Goal: Task Accomplishment & Management: Manage account settings

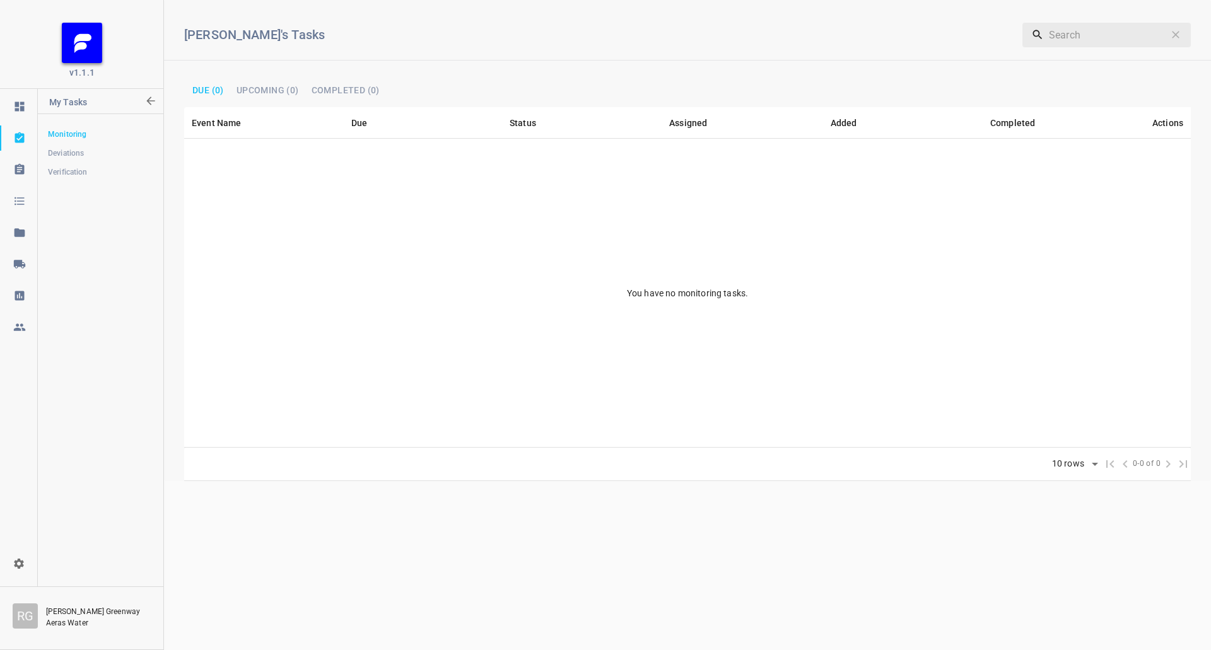
click at [13, 268] on icon at bounding box center [19, 264] width 13 height 13
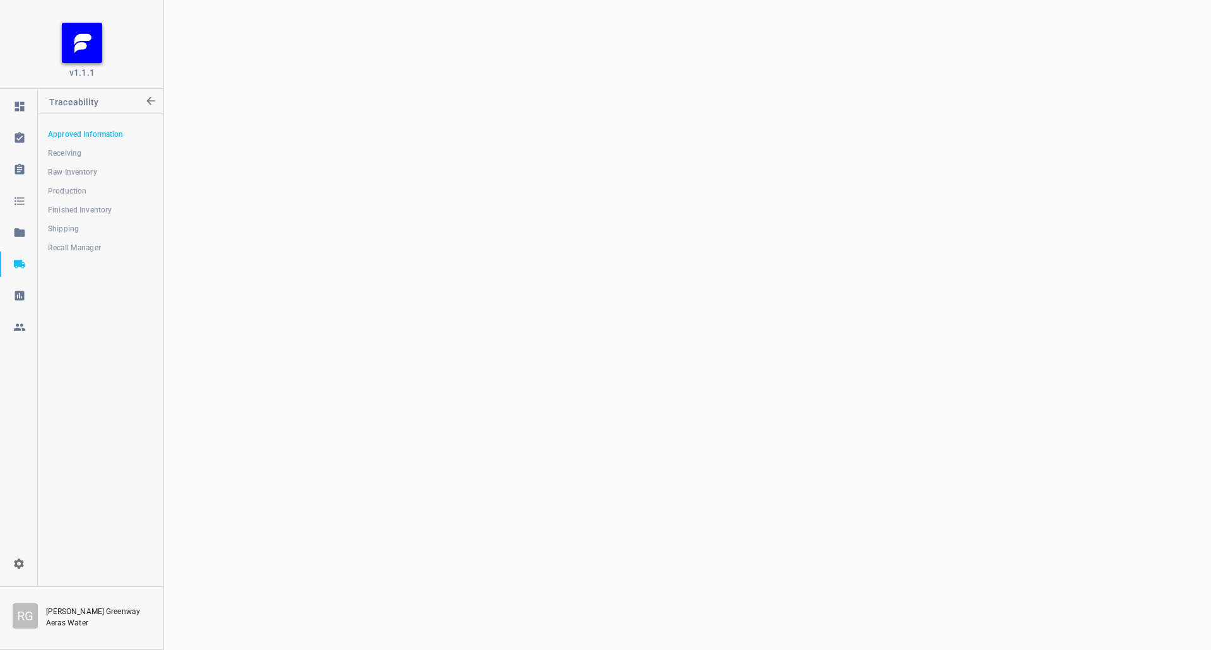
click at [63, 221] on link "Shipping" at bounding box center [100, 228] width 125 height 25
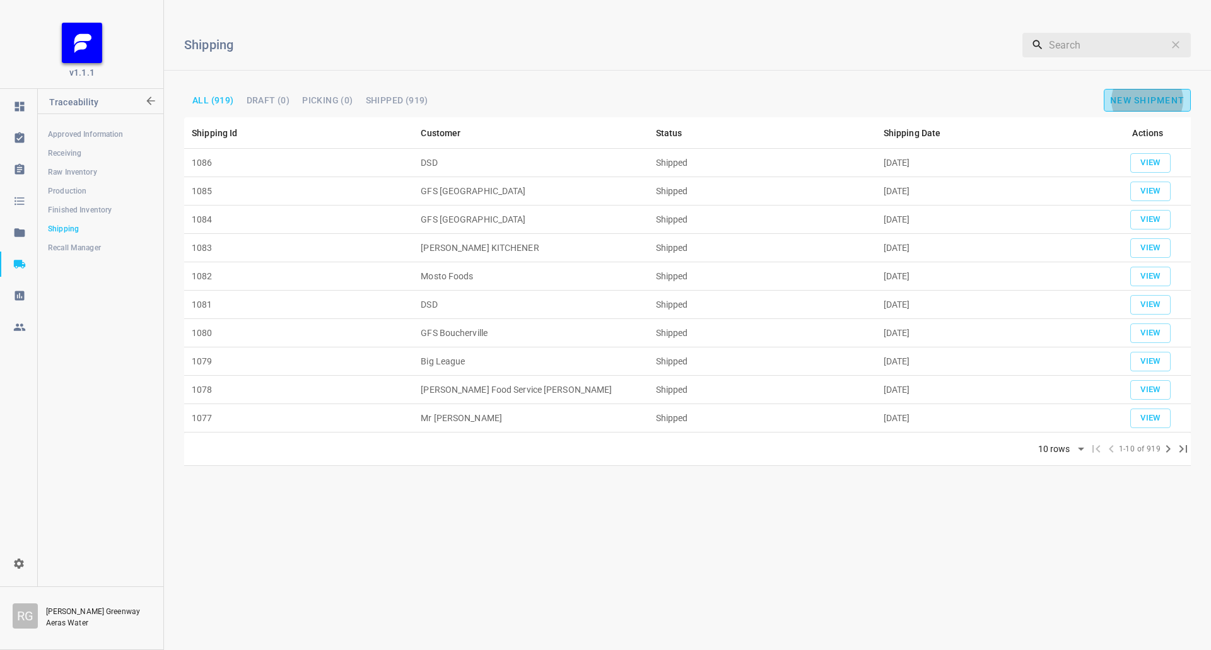
click at [1168, 91] on button "New Shipment" at bounding box center [1146, 100] width 87 height 23
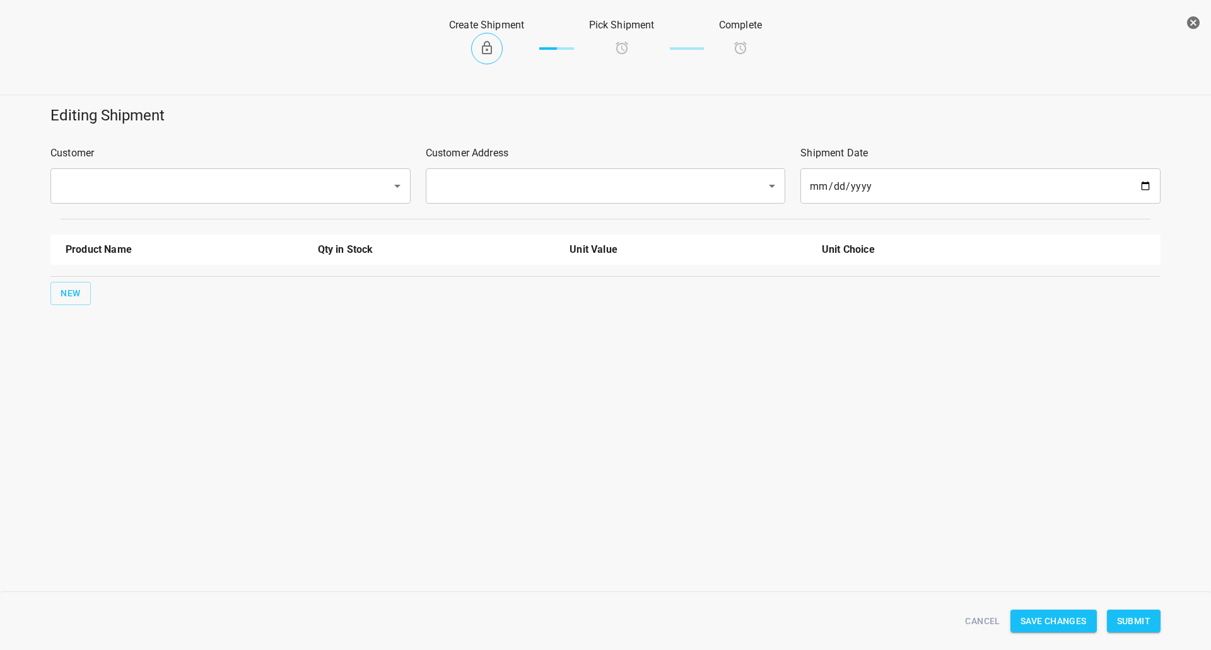
click at [197, 201] on div "​" at bounding box center [230, 185] width 360 height 35
type input "Ritz Carlton"
drag, startPoint x: 581, startPoint y: 151, endPoint x: 574, endPoint y: 190, distance: 39.7
click at [581, 154] on p "Customer Address" at bounding box center [606, 153] width 360 height 15
click at [559, 209] on div "Customer Address ​" at bounding box center [605, 174] width 375 height 73
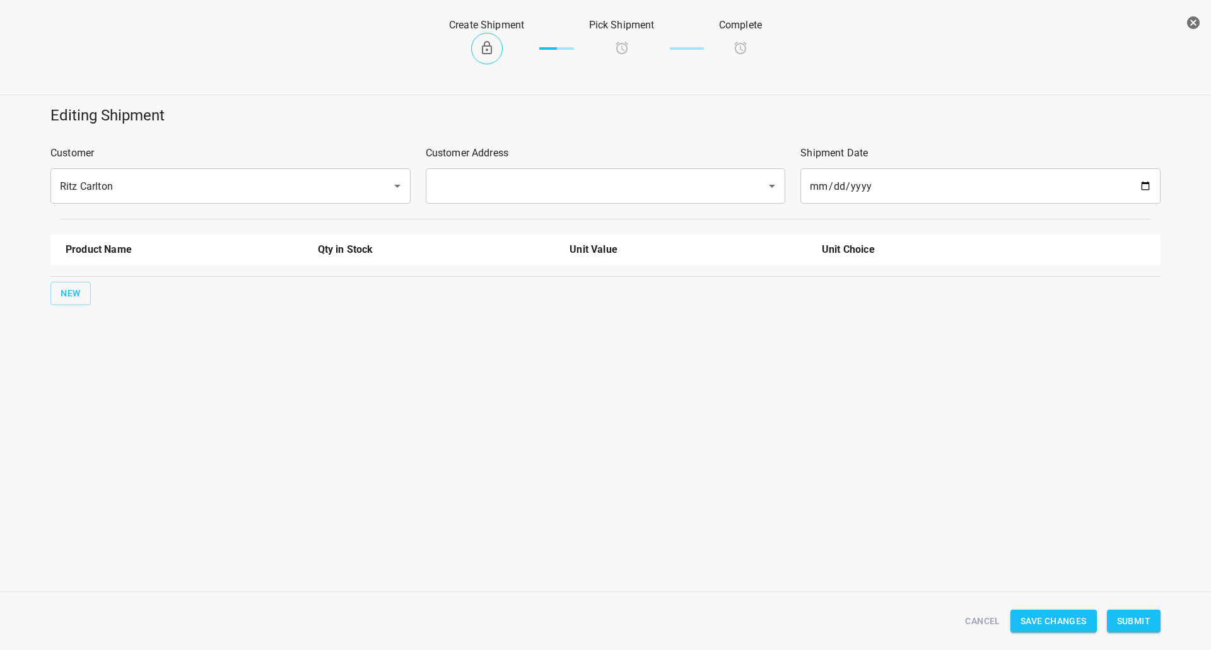
click at [556, 177] on input "text" at bounding box center [587, 186] width 313 height 24
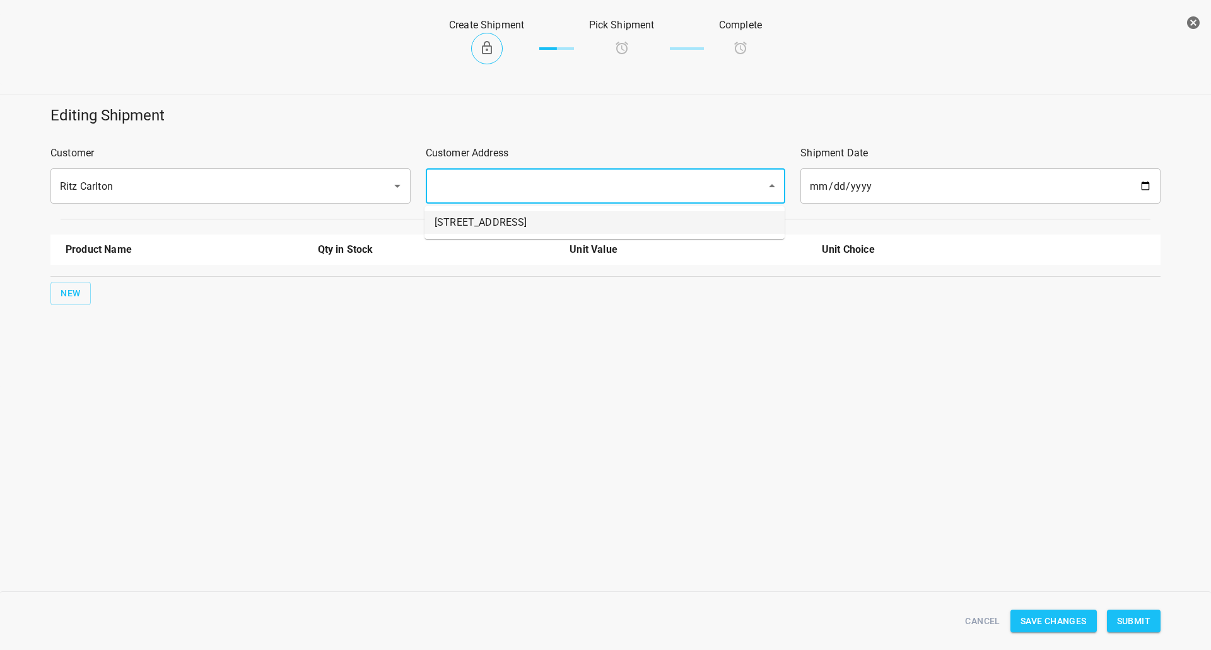
click at [554, 225] on li "[STREET_ADDRESS]" at bounding box center [604, 222] width 360 height 23
type input "[STREET_ADDRESS]"
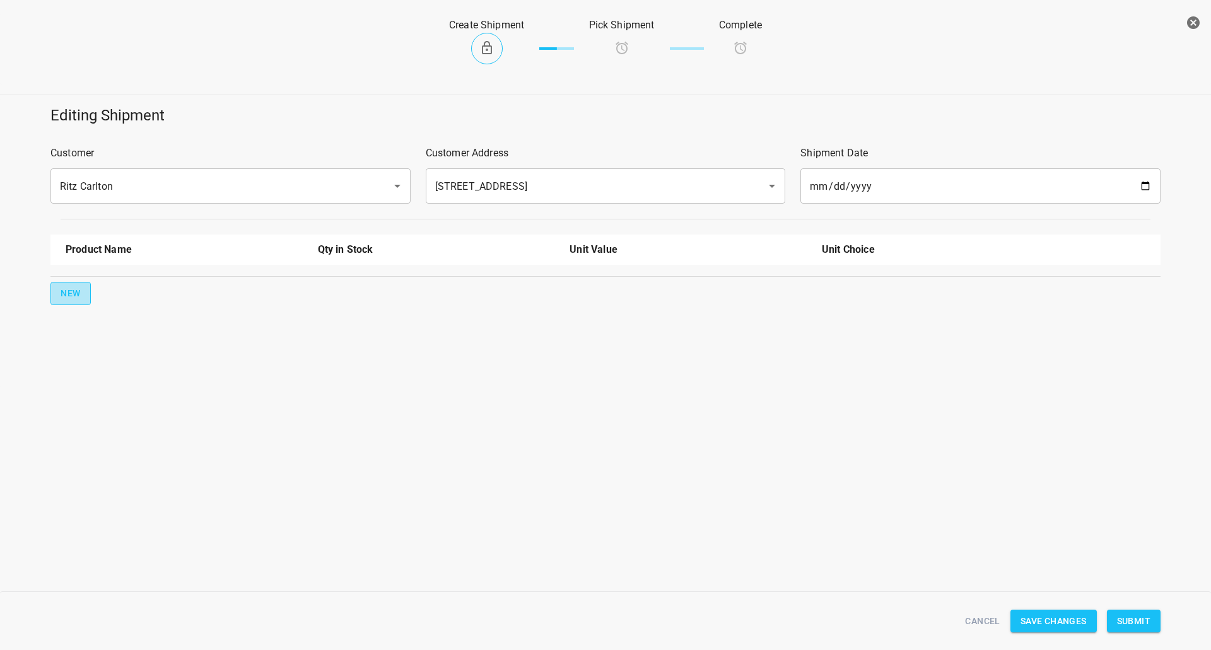
click at [69, 291] on span "New" at bounding box center [71, 294] width 20 height 16
click at [100, 283] on input "text" at bounding box center [167, 286] width 202 height 20
click at [144, 357] on li "[STREET_ADDRESS]" at bounding box center [184, 360] width 237 height 23
type input "[STREET_ADDRESS]"
click at [648, 297] on div "0" at bounding box center [688, 290] width 252 height 45
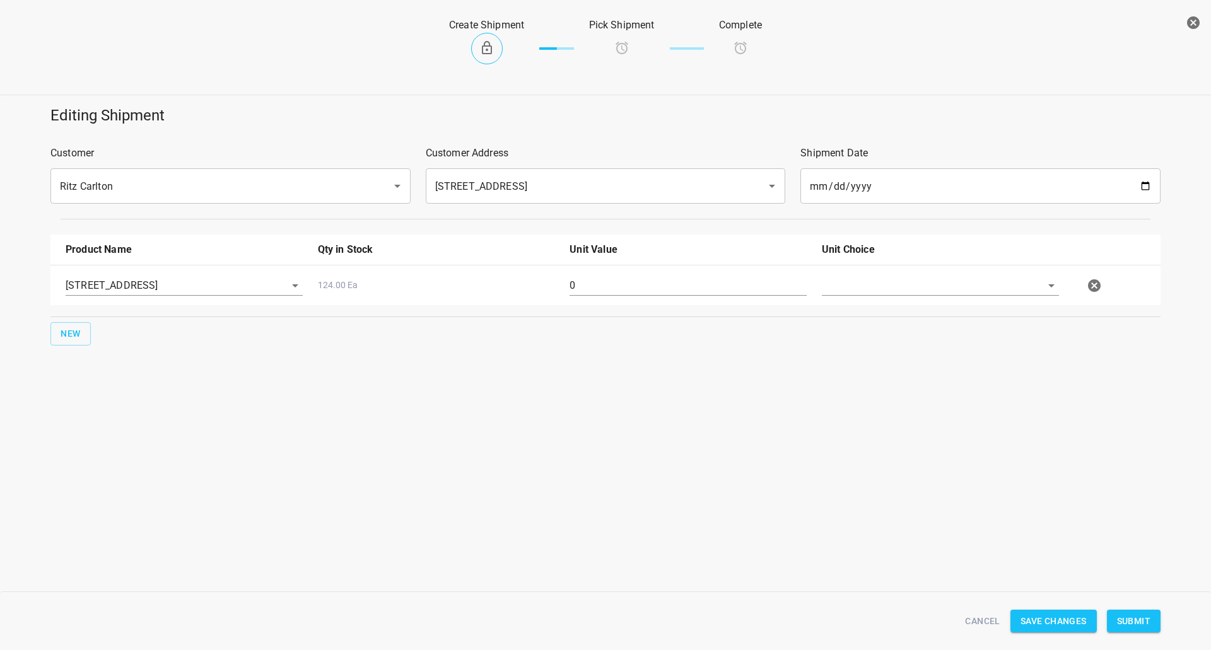
click at [647, 286] on input "0" at bounding box center [687, 286] width 237 height 20
type input "15"
click at [938, 296] on body "v1.1.1 Traceability Approved Information Receiving Raw Inventory Production Fin…" at bounding box center [605, 325] width 1211 height 650
click at [936, 308] on li "[PERSON_NAME]" at bounding box center [940, 314] width 237 height 23
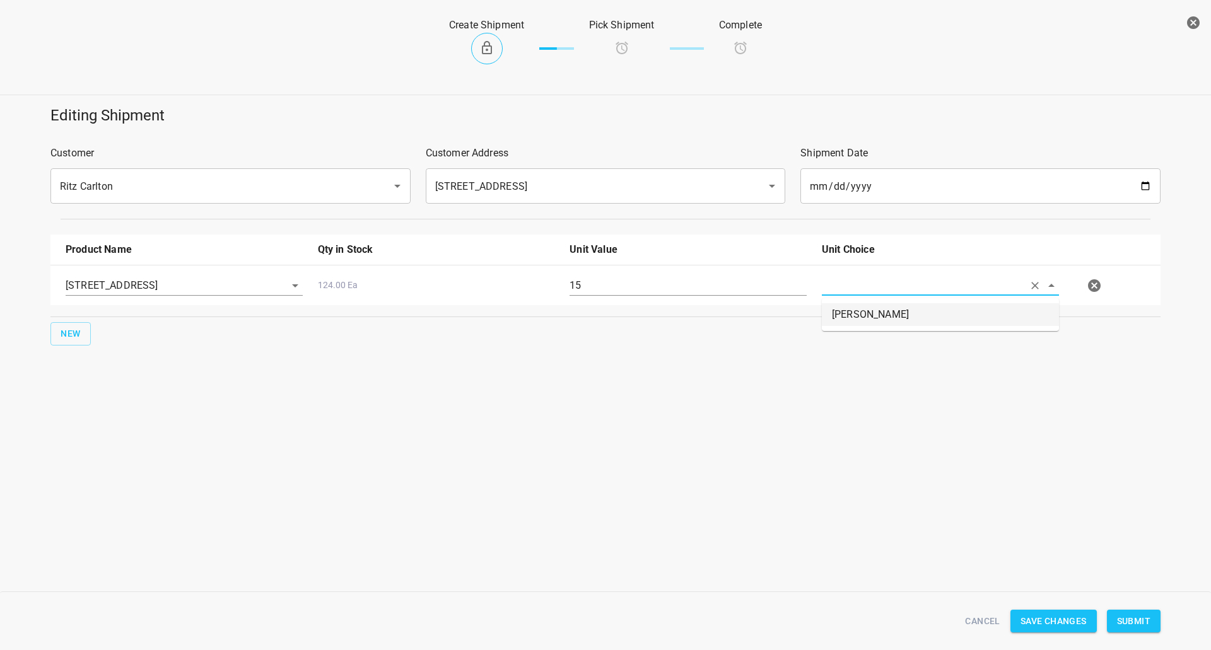
type input "[PERSON_NAME]"
click at [1129, 614] on span "Submit" at bounding box center [1133, 622] width 33 height 16
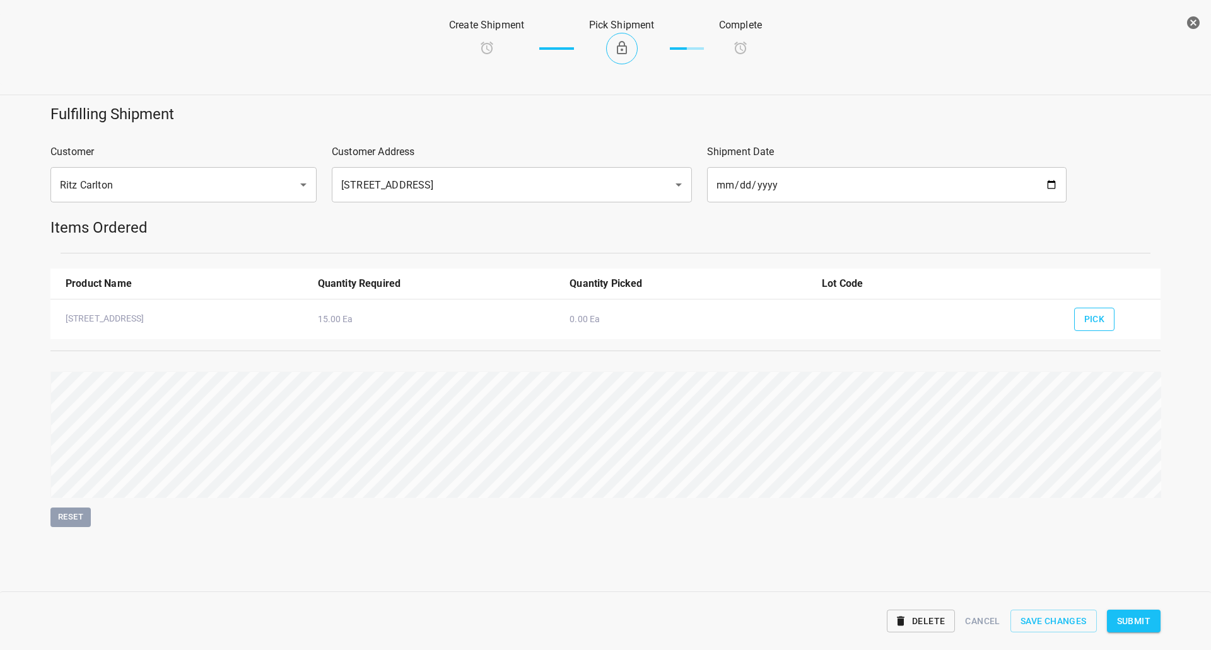
click at [1081, 322] on button "Pick" at bounding box center [1094, 319] width 41 height 23
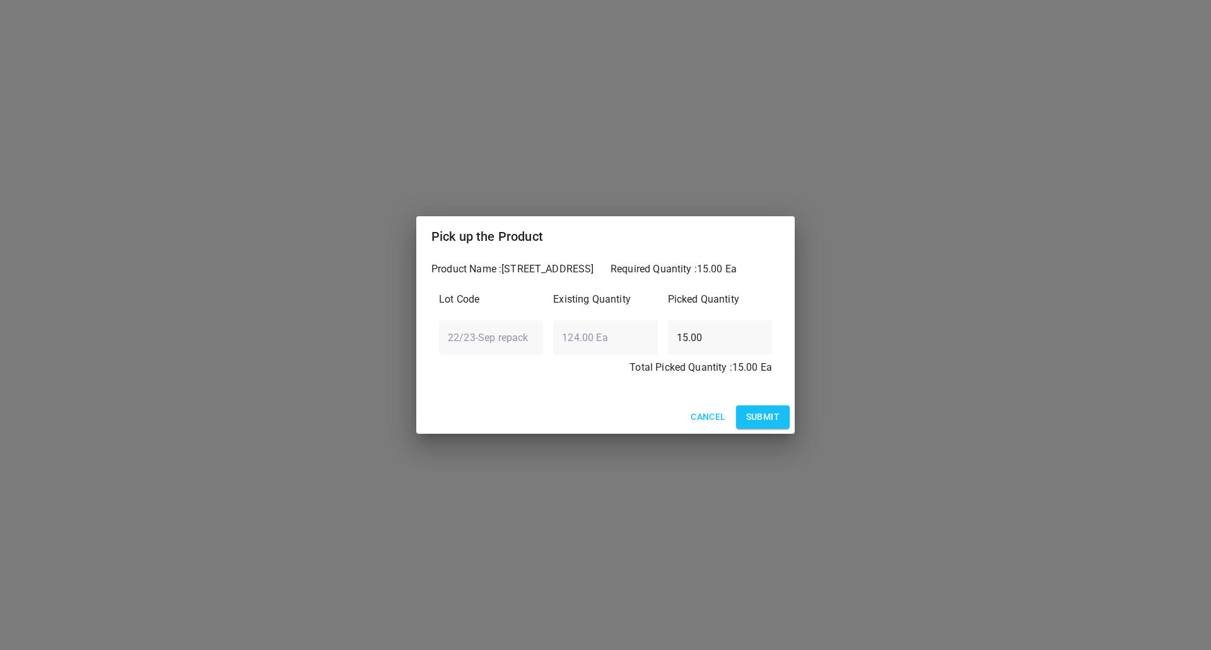
click at [762, 409] on button "Submit" at bounding box center [763, 416] width 54 height 23
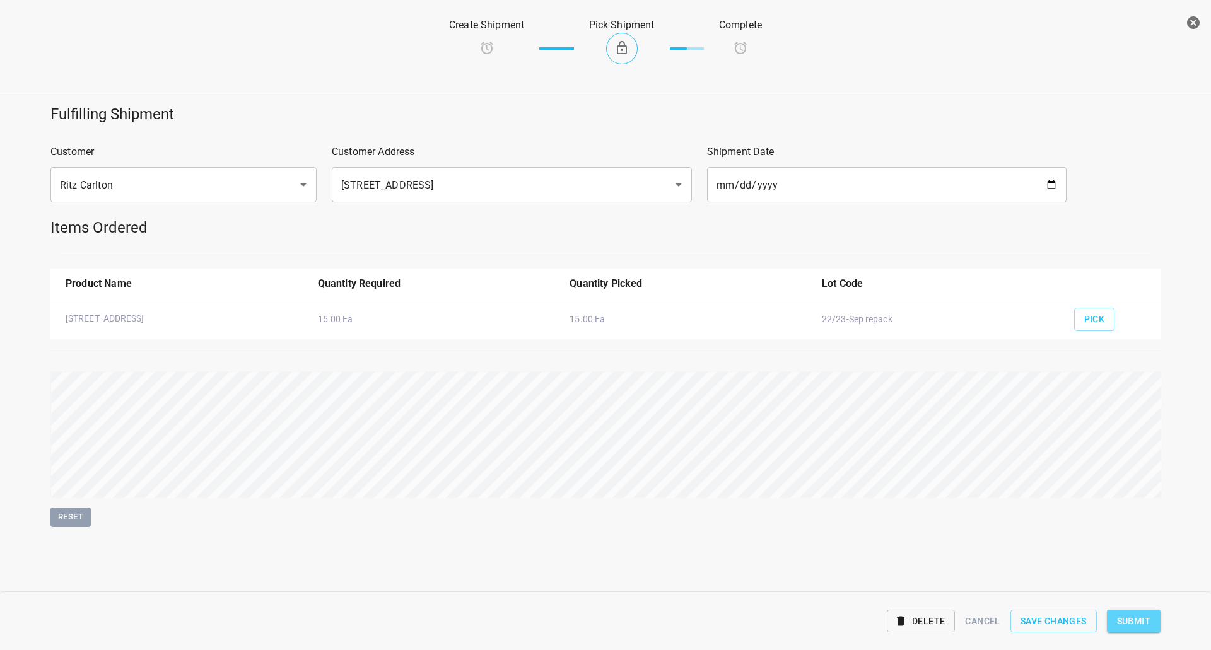
click at [1148, 615] on span "Submit" at bounding box center [1133, 622] width 33 height 16
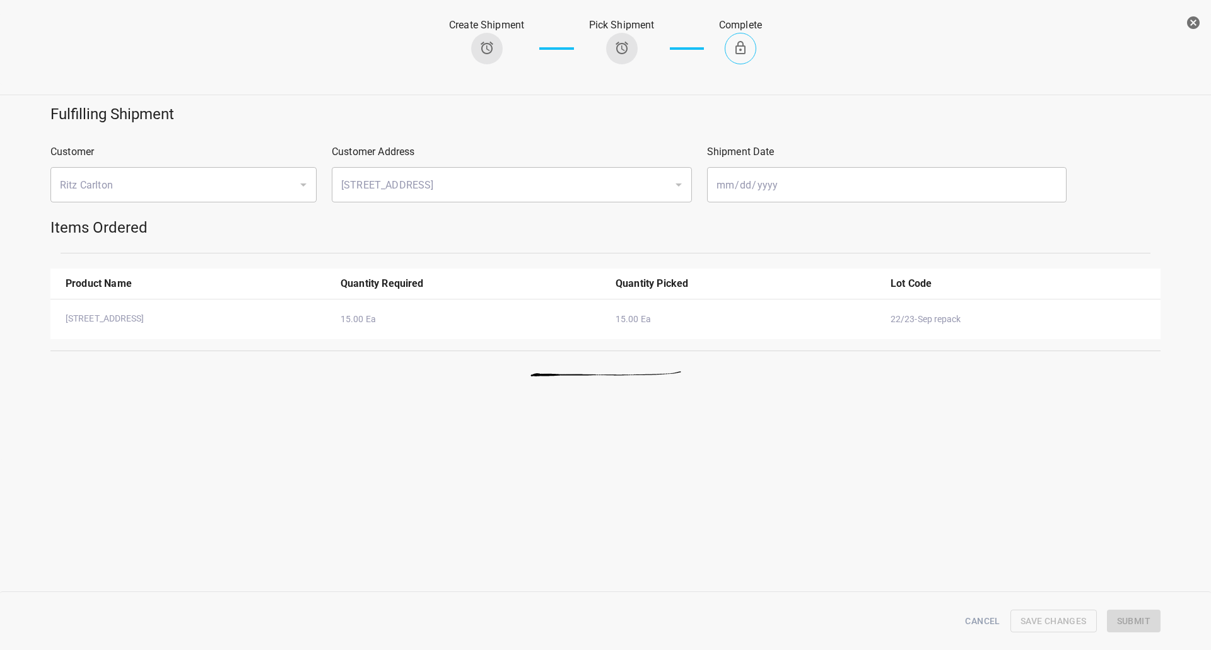
click at [1191, 18] on icon "button" at bounding box center [1193, 22] width 13 height 13
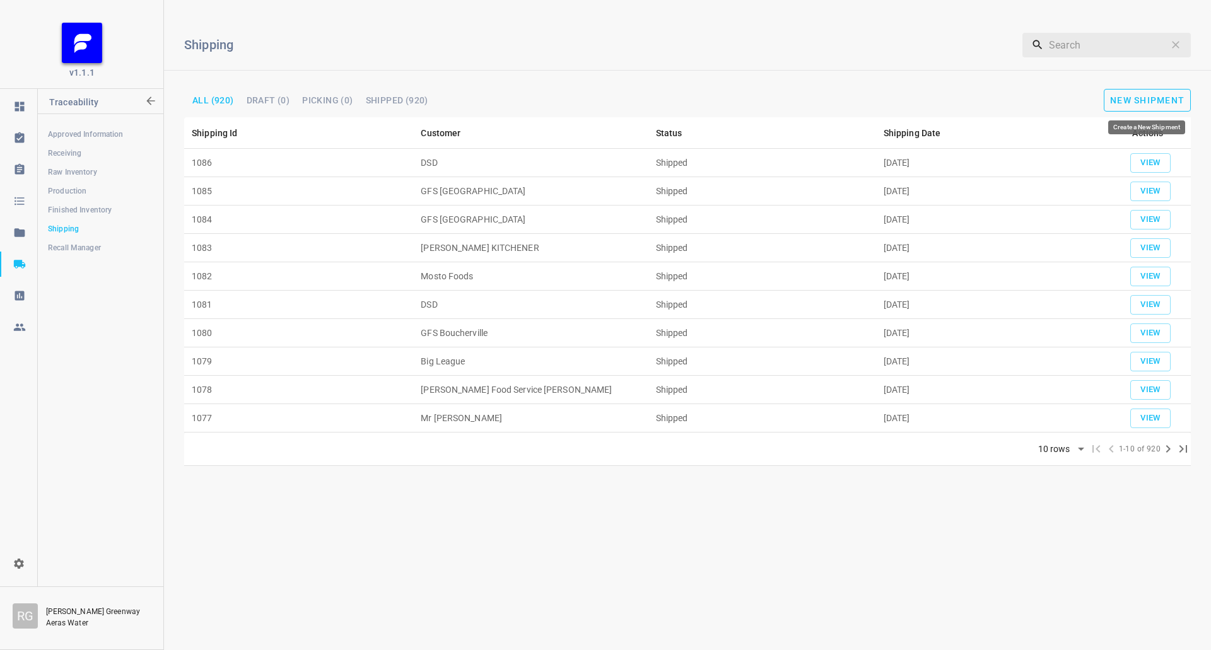
click at [1160, 93] on button "New Shipment" at bounding box center [1146, 100] width 87 height 23
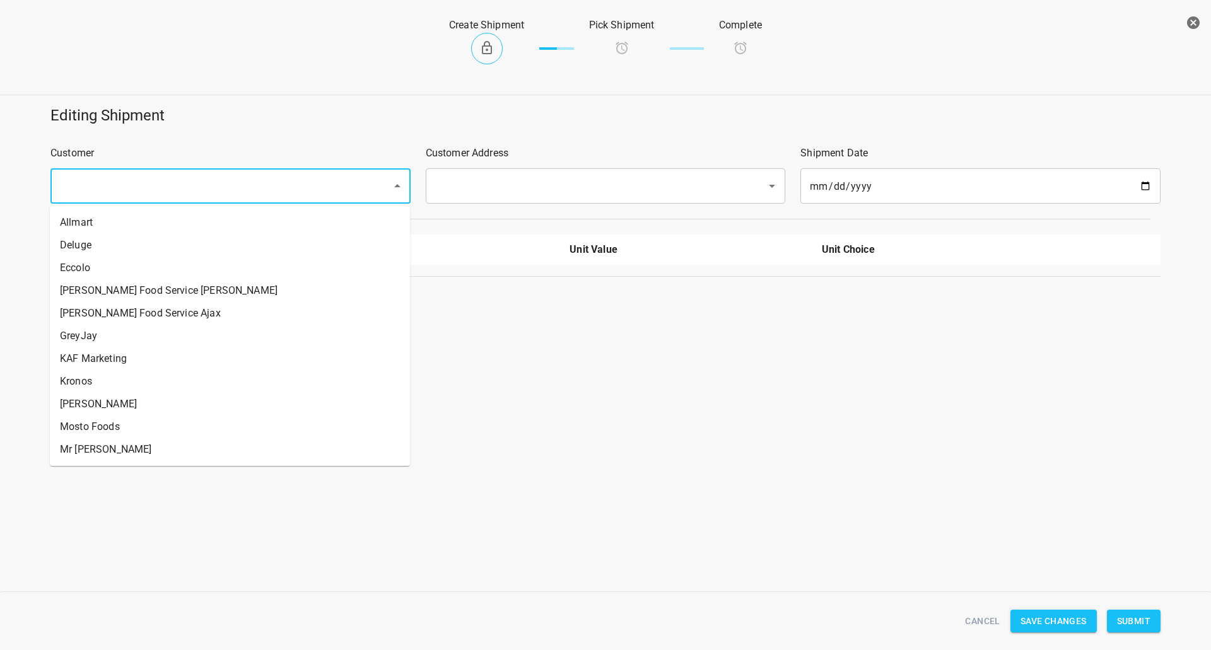
click at [90, 190] on input "text" at bounding box center [212, 186] width 313 height 24
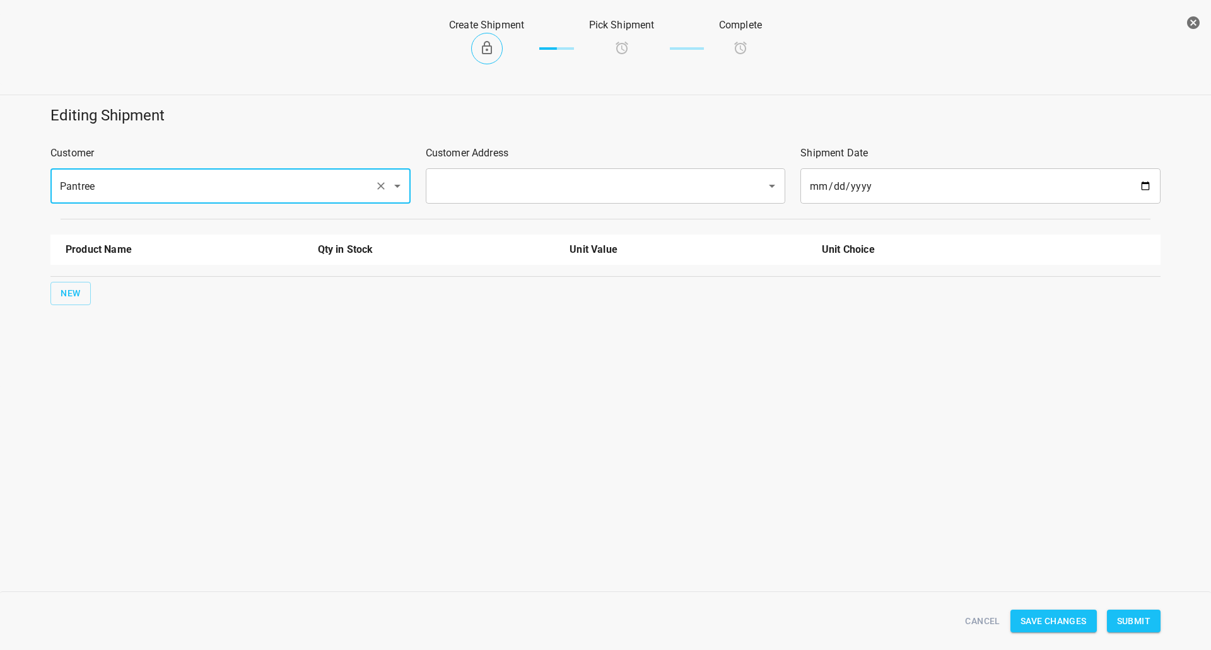
type input "Pantree"
click at [465, 184] on input "text" at bounding box center [587, 186] width 313 height 24
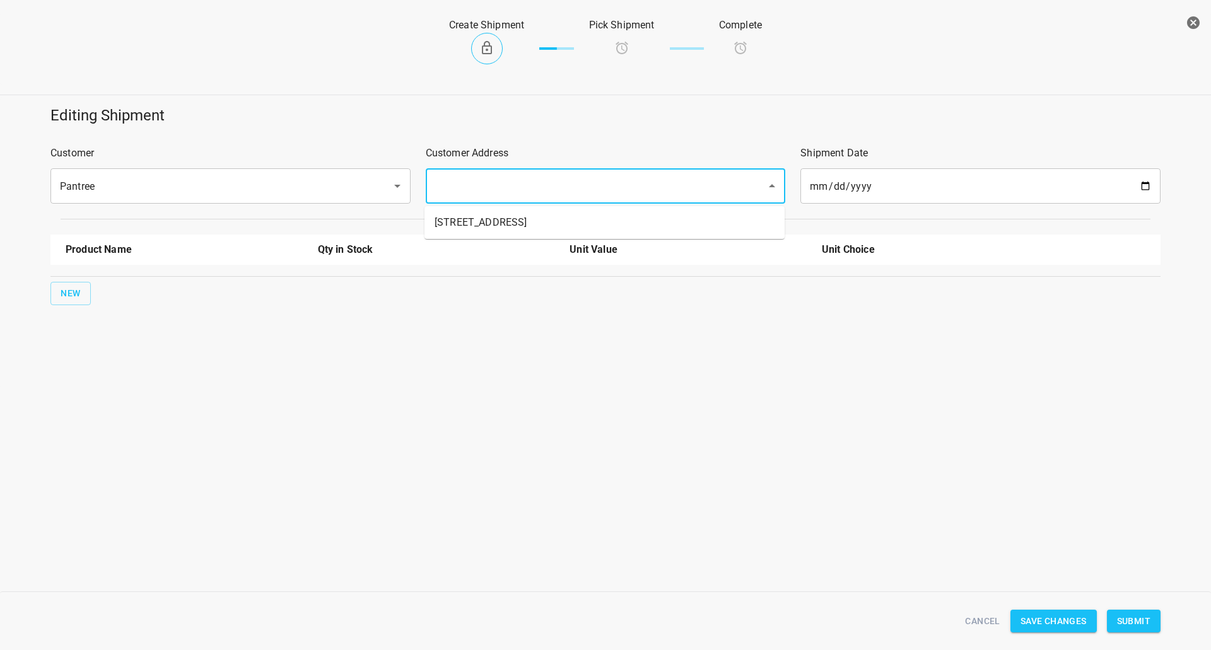
click at [457, 228] on li "[STREET_ADDRESS]" at bounding box center [604, 222] width 360 height 23
type input "[STREET_ADDRESS]"
click at [73, 298] on span "New" at bounding box center [71, 294] width 20 height 16
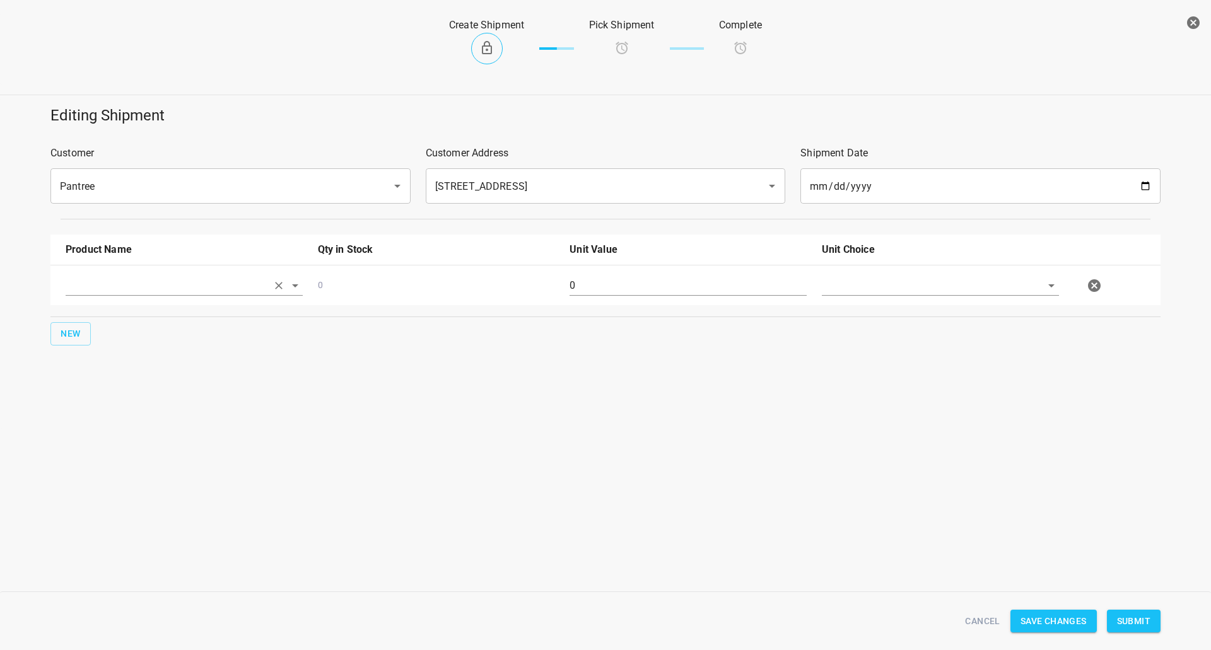
click at [93, 290] on input "text" at bounding box center [167, 286] width 202 height 20
click at [110, 335] on li "330ml Still" at bounding box center [184, 337] width 237 height 23
type input "330ml Still"
click at [74, 337] on span "New" at bounding box center [71, 334] width 20 height 16
click at [85, 336] on div at bounding box center [184, 326] width 237 height 20
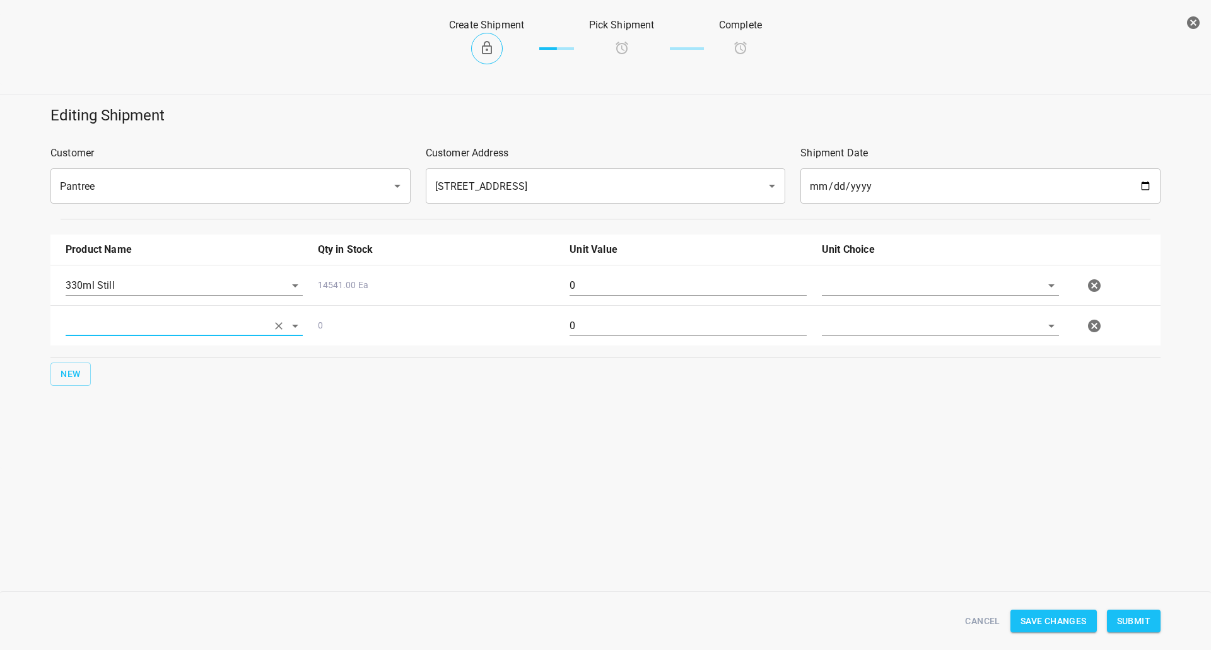
click at [122, 334] on input "text" at bounding box center [167, 326] width 202 height 20
click at [127, 424] on li "330ml Sparkling" at bounding box center [184, 423] width 237 height 23
type input "330ml Sparkling"
click at [874, 282] on input "text" at bounding box center [923, 286] width 202 height 20
click at [867, 324] on li "[PERSON_NAME]" at bounding box center [940, 314] width 237 height 23
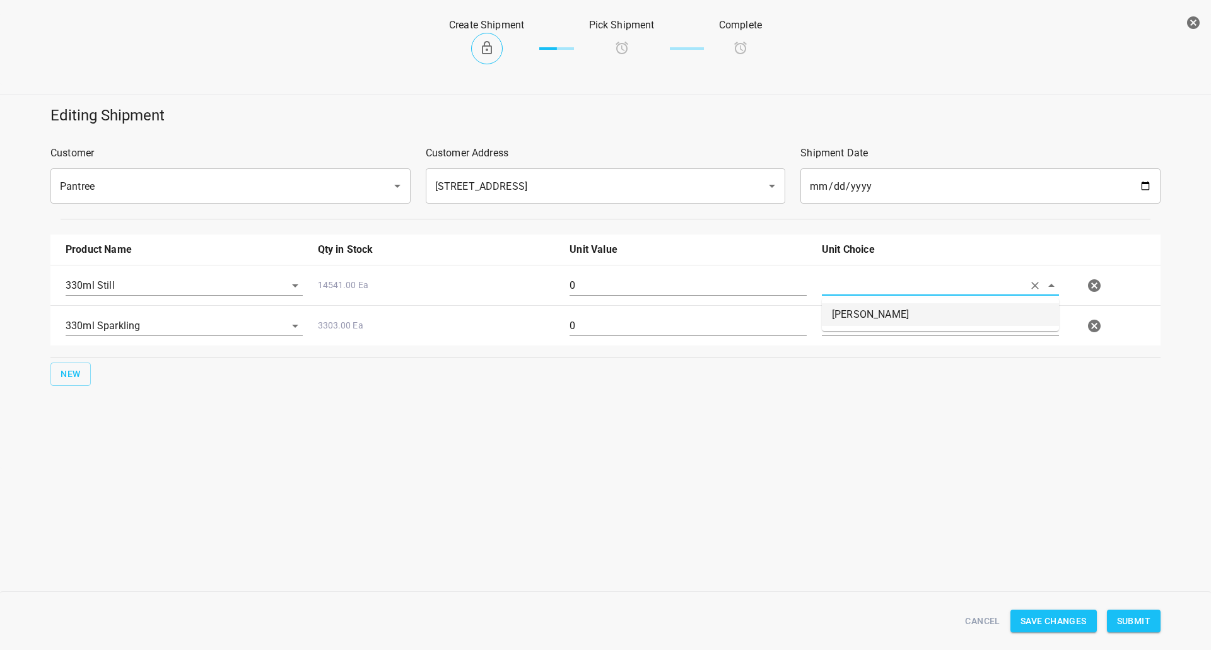
type input "[PERSON_NAME]"
click at [867, 324] on input "text" at bounding box center [923, 326] width 202 height 20
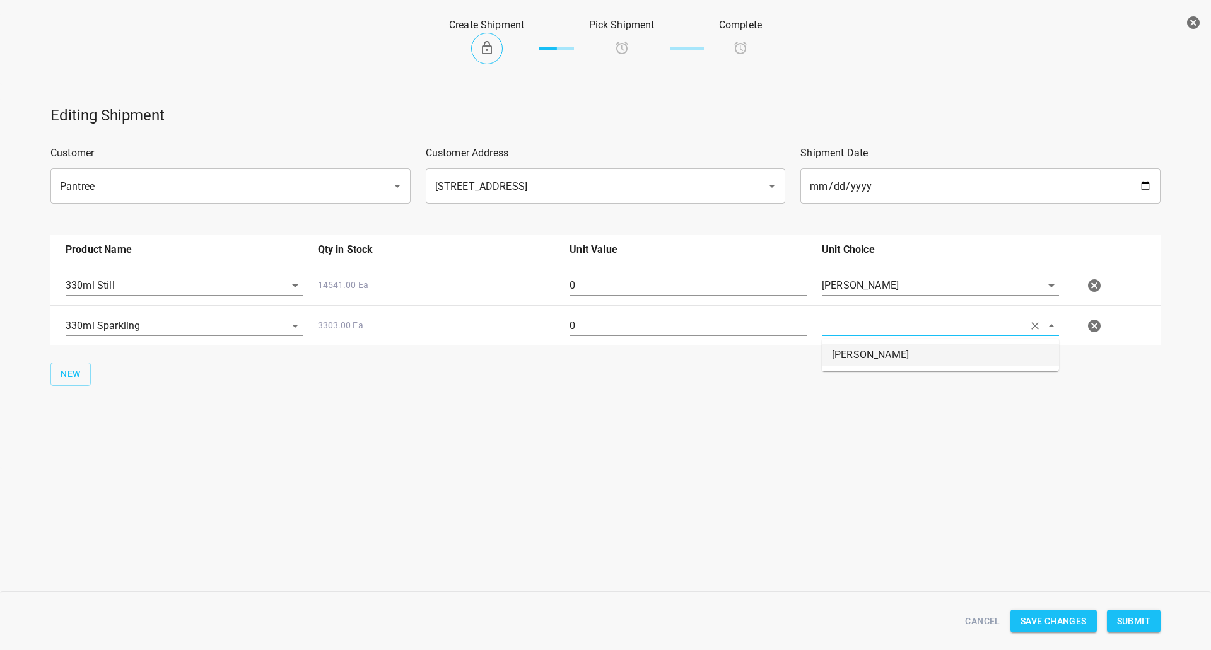
click at [859, 344] on li "[PERSON_NAME]" at bounding box center [940, 355] width 237 height 23
type input "[PERSON_NAME]"
click at [588, 288] on input "0" at bounding box center [687, 286] width 237 height 20
type input "378"
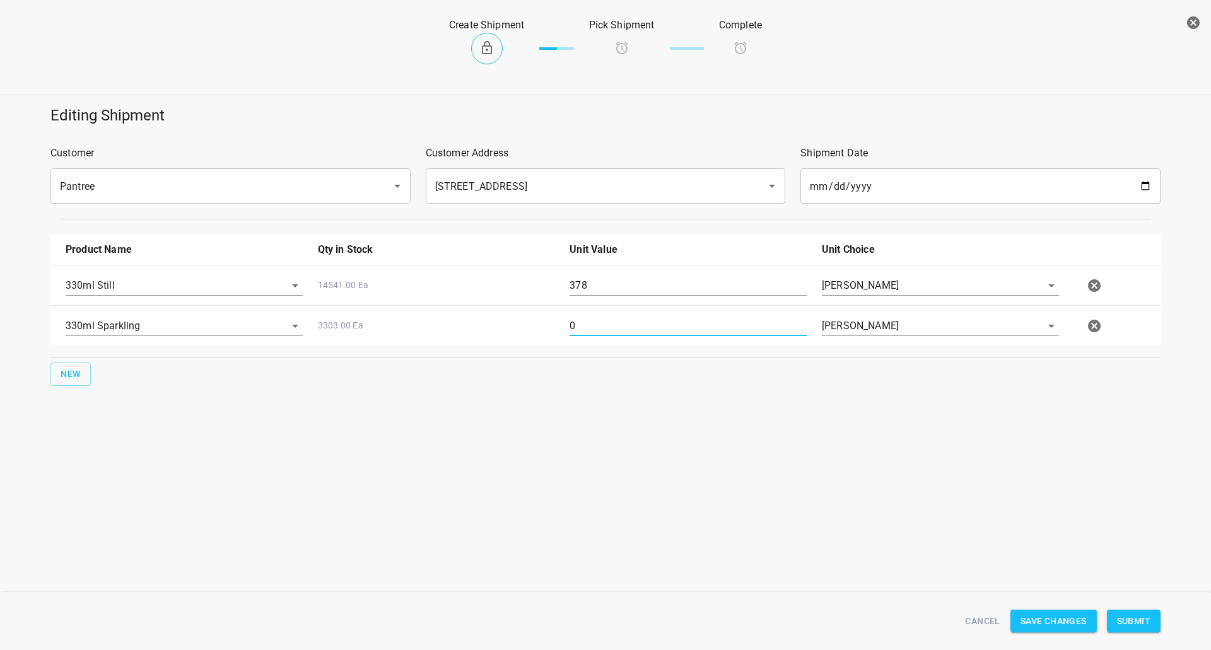
click at [614, 333] on input "0" at bounding box center [687, 326] width 237 height 20
click at [614, 334] on input "0" at bounding box center [687, 326] width 237 height 20
type input "252"
click at [1136, 624] on span "Submit" at bounding box center [1133, 622] width 33 height 16
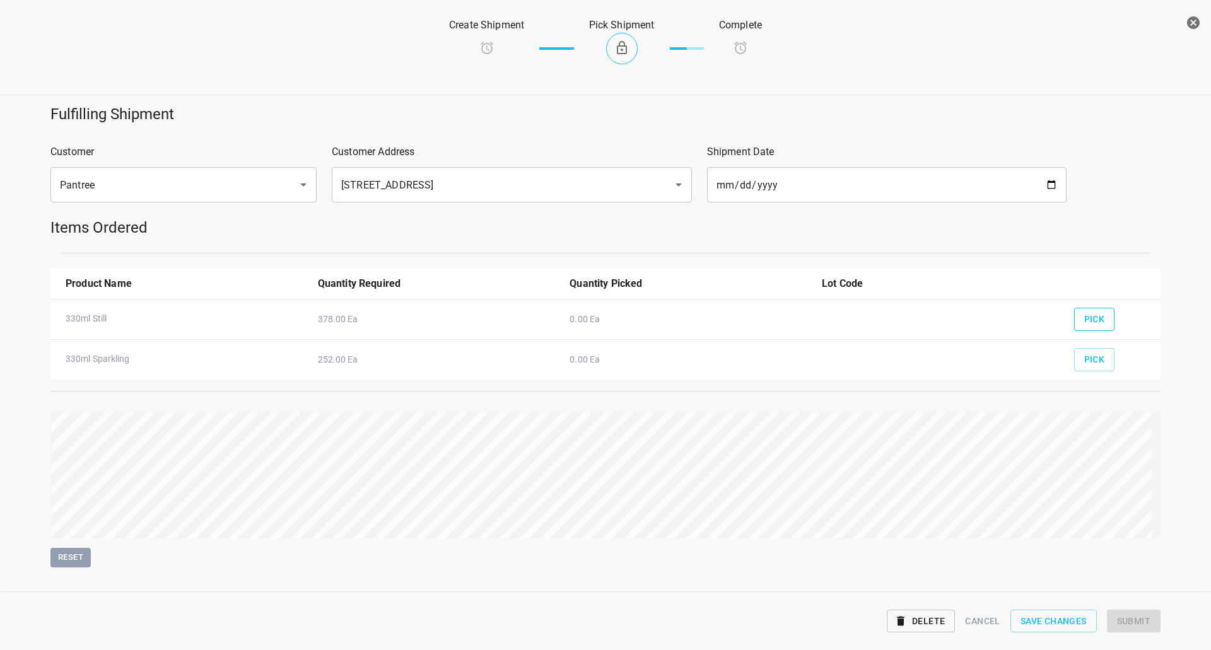
click at [1092, 320] on span "Pick" at bounding box center [1094, 319] width 21 height 16
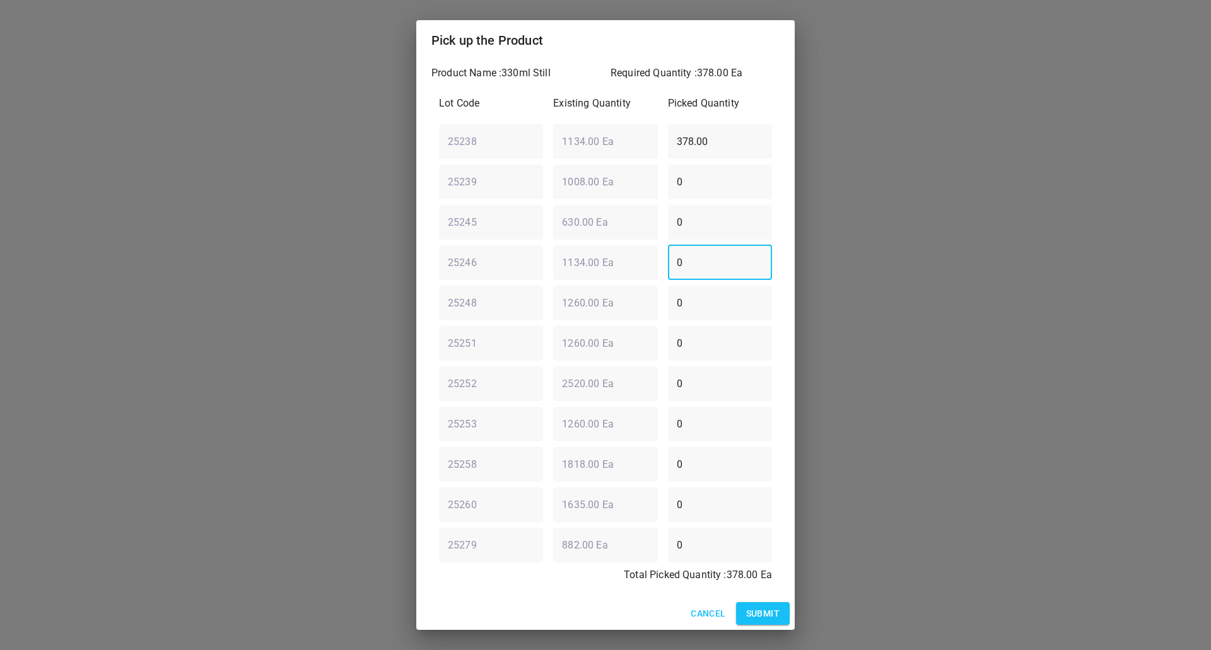
click at [530, 308] on div "Lot Code Existing Quantity Picked Quantity 25238 ​ 1134.00 Ea ​ 378.00 ​ 25239 …" at bounding box center [605, 342] width 348 height 509
type input "378"
click at [483, 149] on div "25238 ​ 1134.00 Ea ​ 378.00 ​" at bounding box center [605, 141] width 343 height 45
type input "0"
click at [781, 589] on div "Product Name : 330ml Still Required Quantity : 378.00 Ea Lot Code Existing Quan…" at bounding box center [605, 329] width 378 height 537
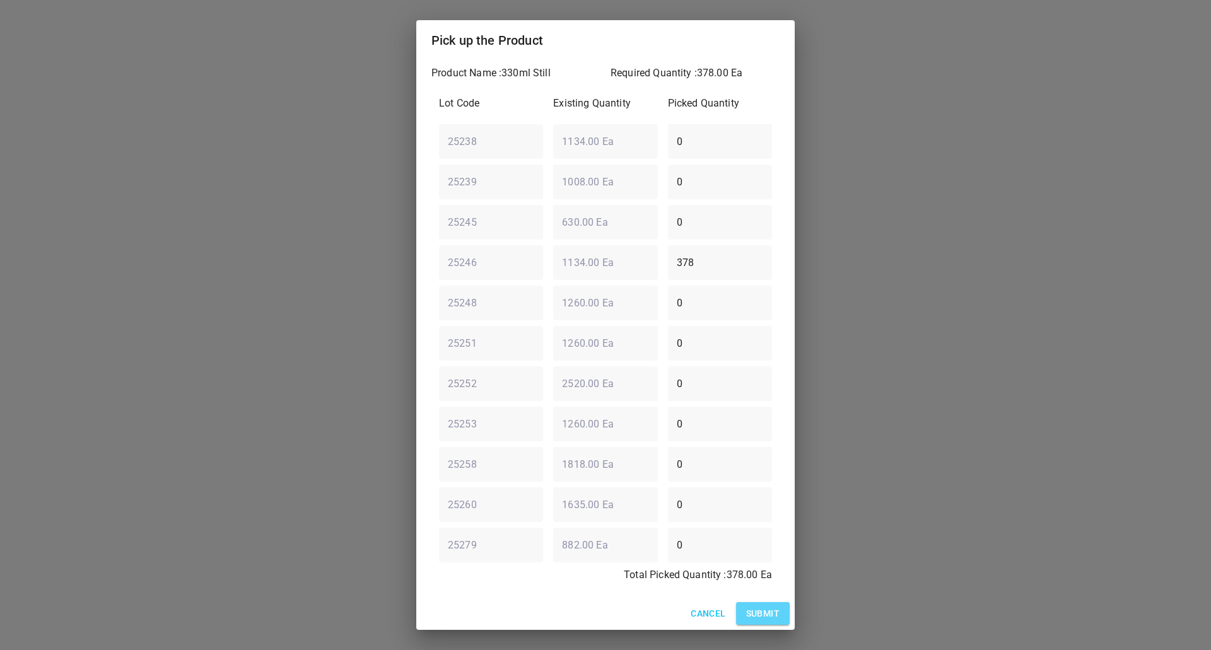
click at [774, 614] on span "Submit" at bounding box center [762, 614] width 33 height 16
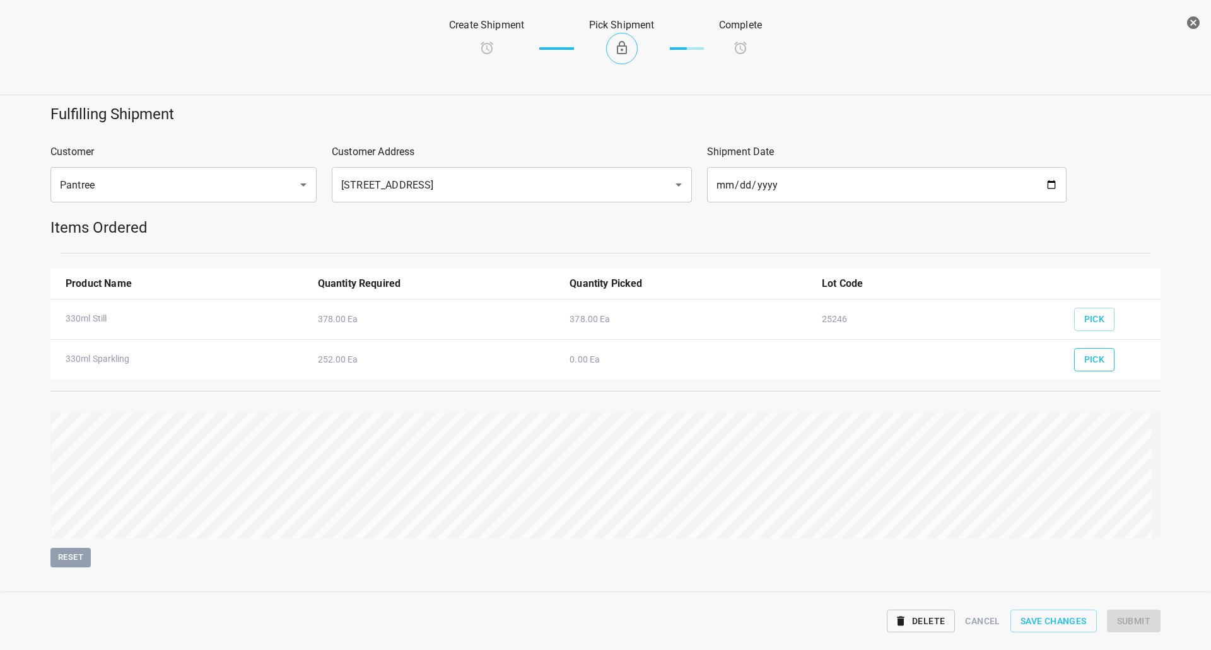
click at [1091, 364] on span "Pick" at bounding box center [1094, 360] width 21 height 16
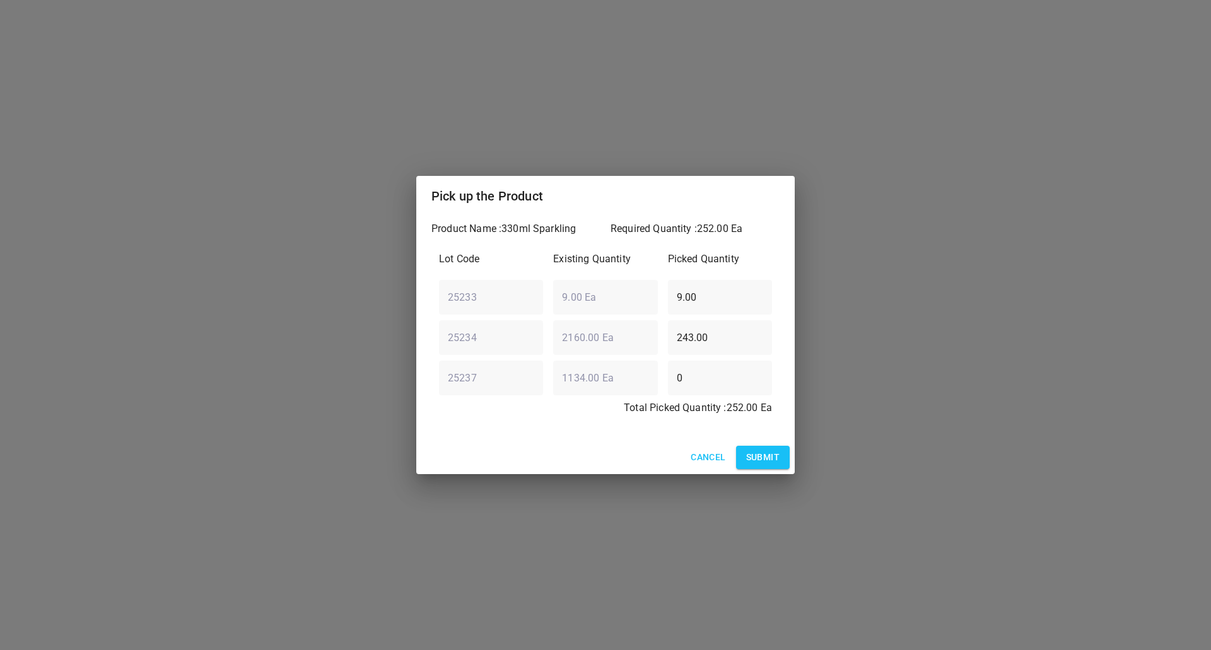
drag, startPoint x: 663, startPoint y: 329, endPoint x: 404, endPoint y: 367, distance: 261.3
click at [404, 367] on div "Pick up the Product Product Name : 330ml Sparkling Required Quantity : 252.00 E…" at bounding box center [605, 325] width 1211 height 650
type input "252"
click at [597, 315] on div "25233 ​ 9.00 Ea ​ 9.00 ​" at bounding box center [605, 296] width 343 height 45
type input "0"
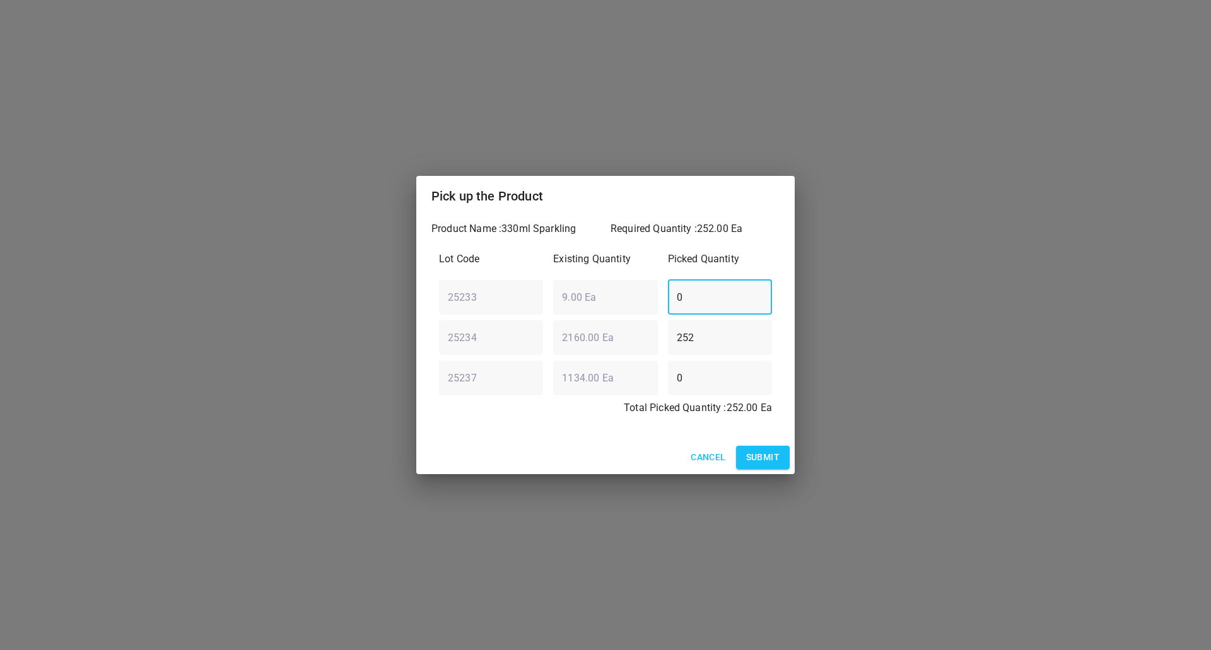
click at [644, 424] on div "Total Picked Quantity : 252.00 Ea" at bounding box center [605, 411] width 343 height 33
click at [772, 460] on span "Submit" at bounding box center [762, 458] width 33 height 16
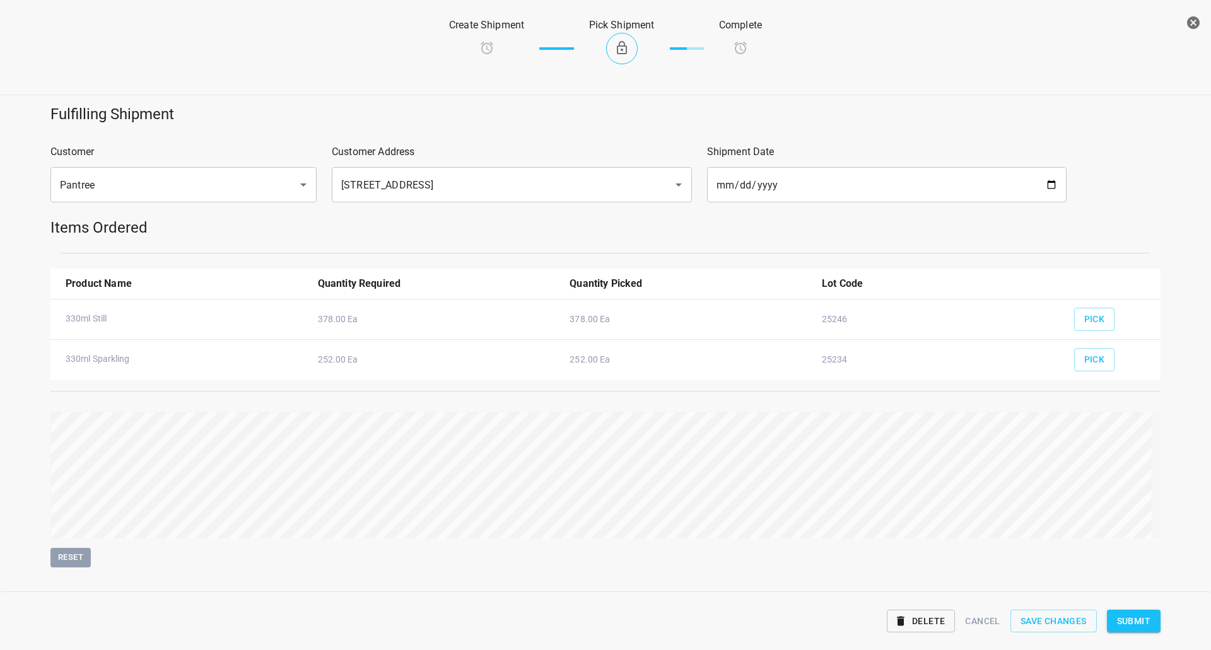
click at [1147, 624] on span "Submit" at bounding box center [1133, 622] width 33 height 16
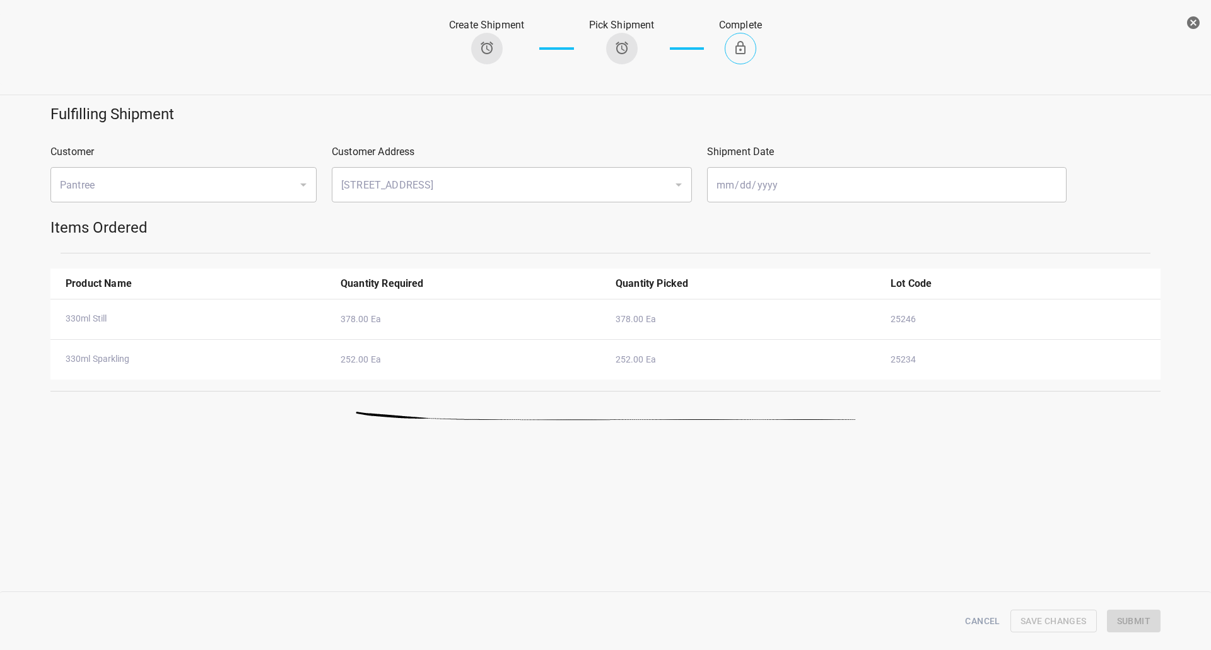
click at [1189, 26] on icon "button" at bounding box center [1193, 22] width 13 height 13
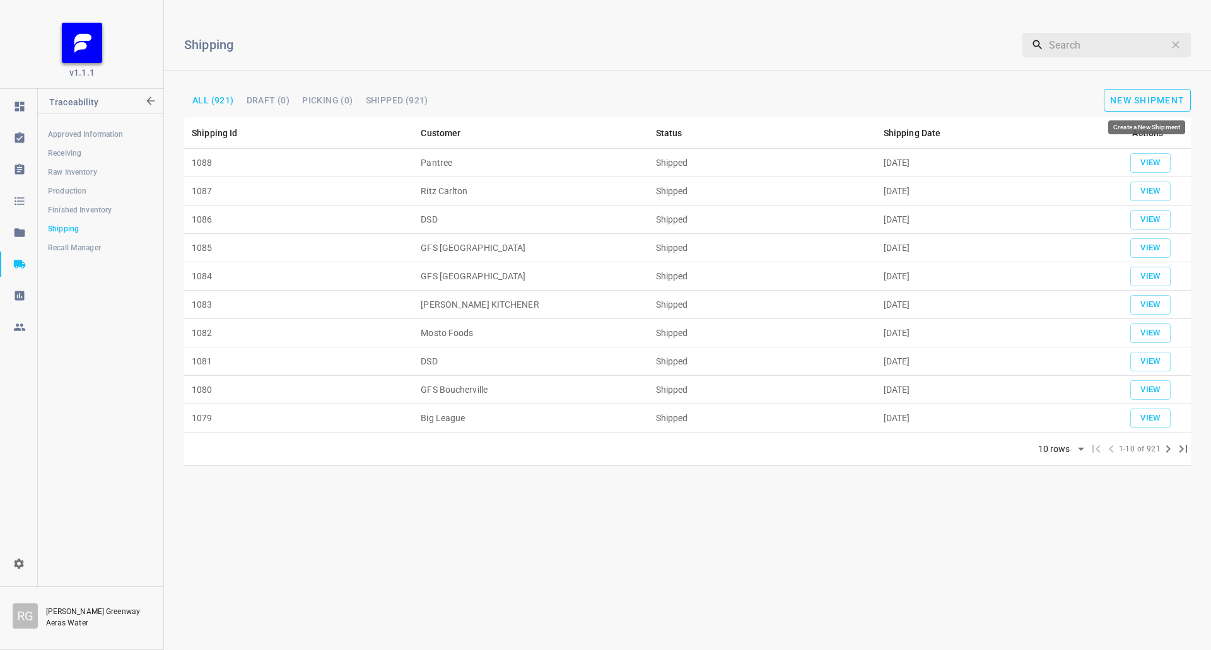
click at [1150, 100] on span "New Shipment" at bounding box center [1147, 100] width 74 height 10
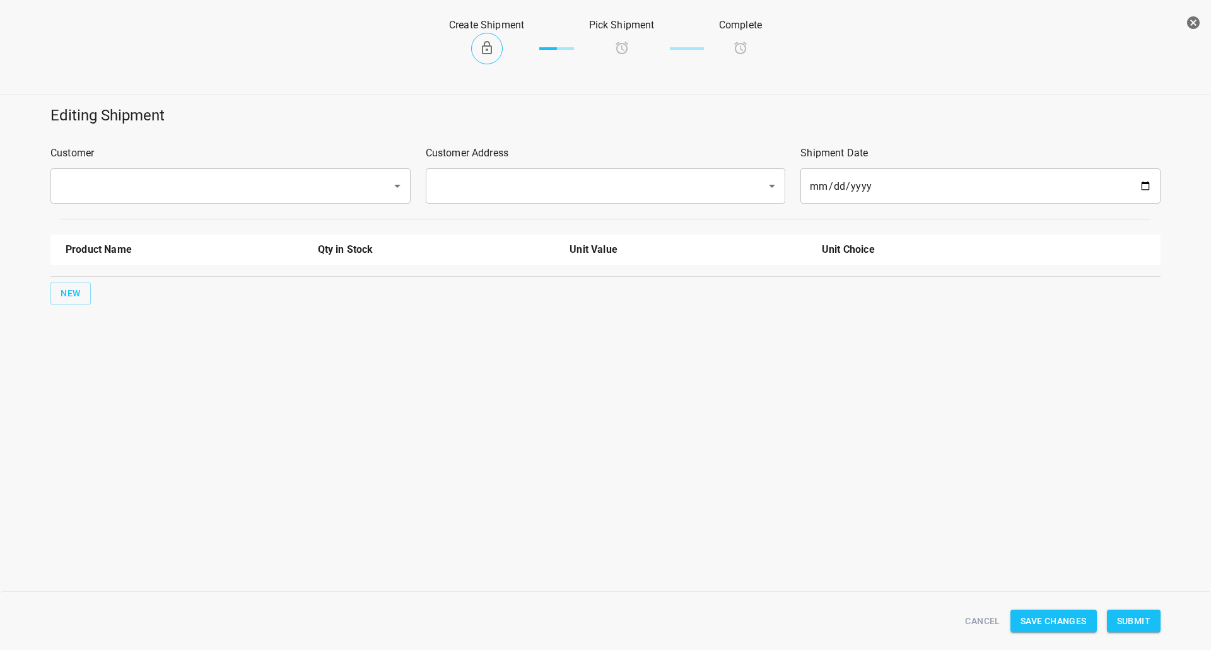
click at [132, 201] on div "​" at bounding box center [230, 185] width 360 height 35
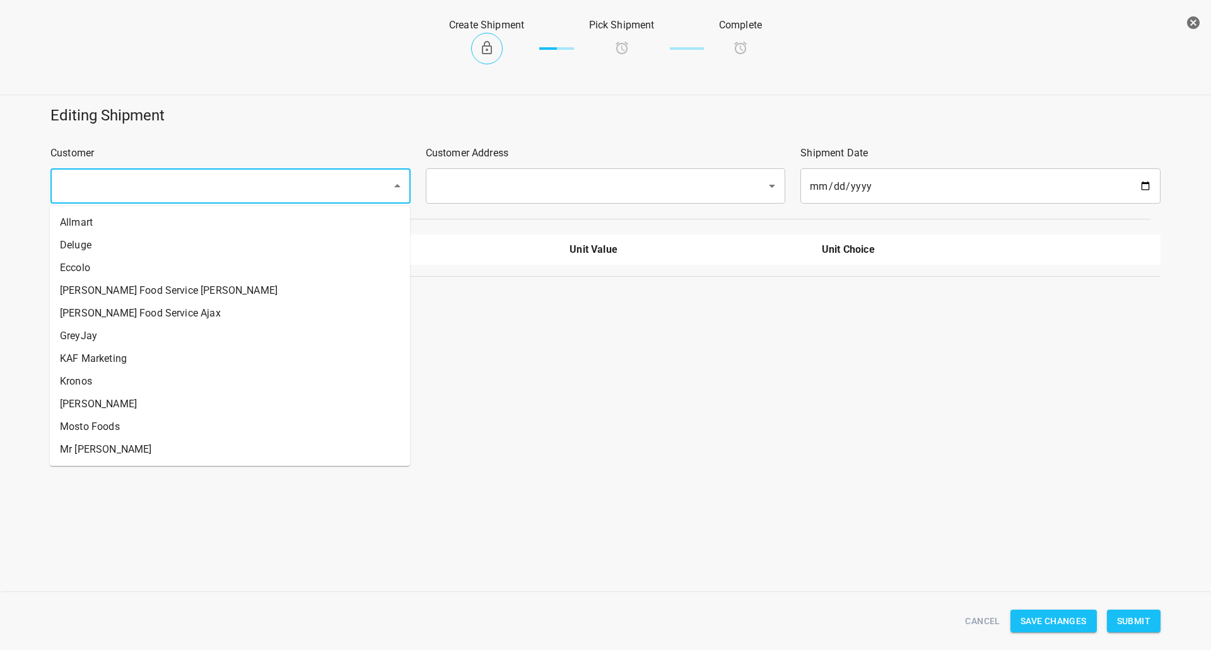
click at [151, 184] on input "text" at bounding box center [212, 186] width 313 height 24
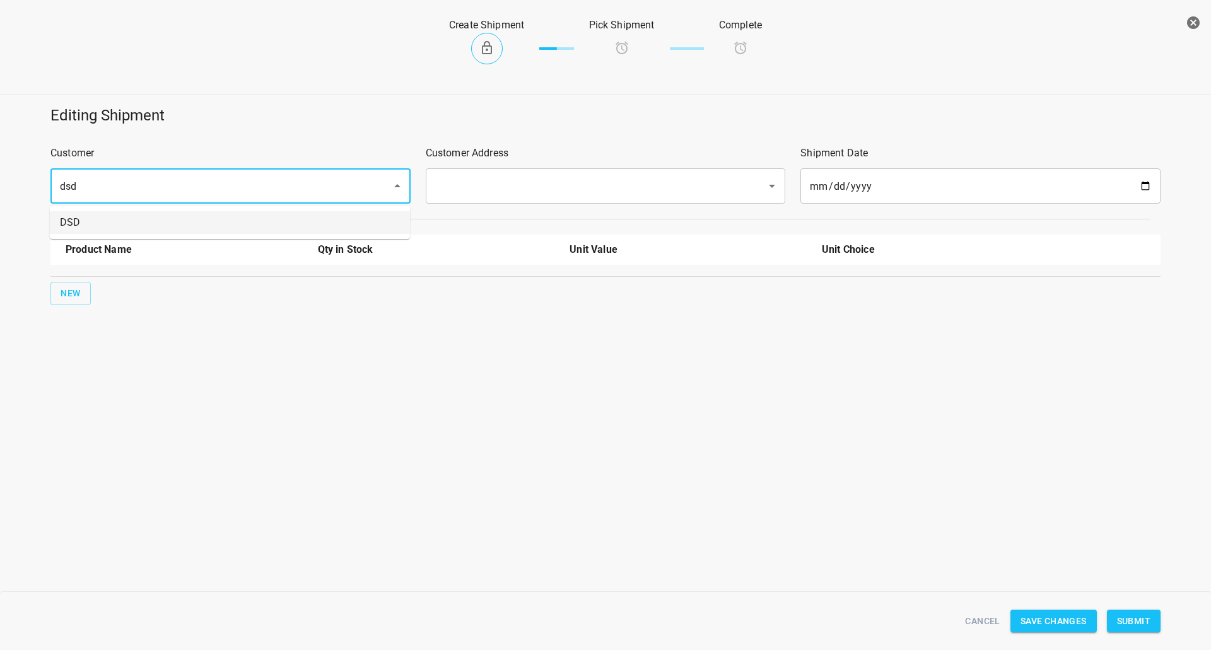
click at [160, 216] on li "DSD" at bounding box center [230, 222] width 360 height 23
click at [524, 199] on div "​" at bounding box center [606, 185] width 360 height 35
type input "DSD"
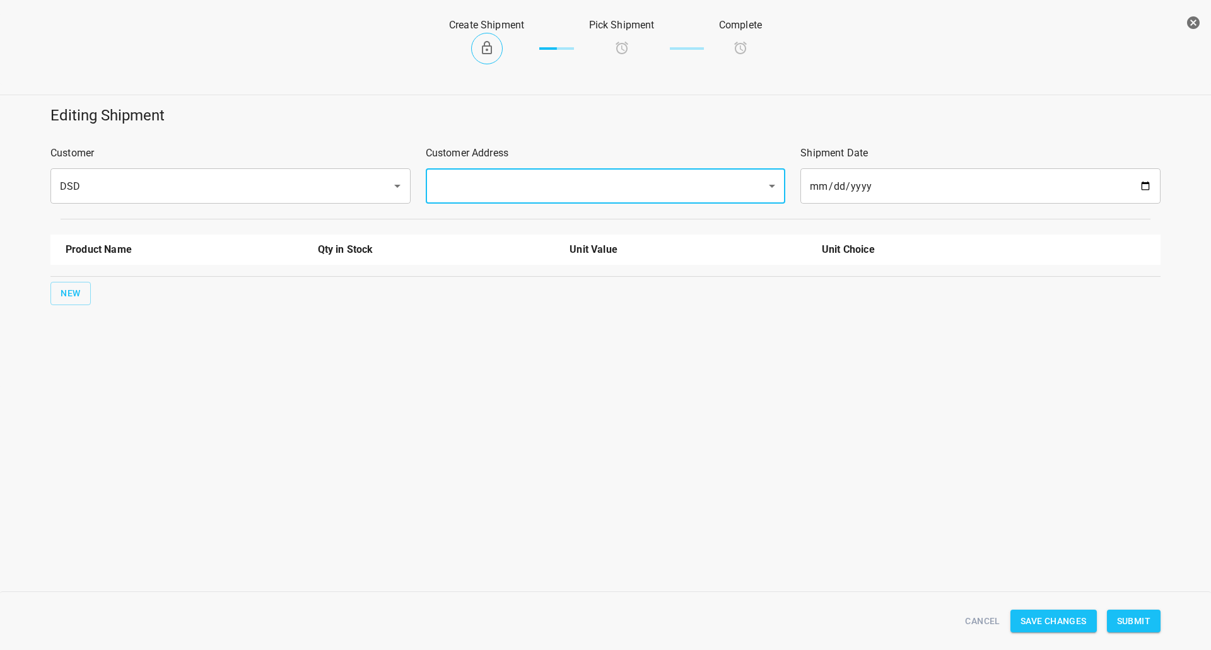
click at [527, 182] on input "text" at bounding box center [587, 186] width 313 height 24
click at [504, 213] on li "45 Hollinger Rd Toronto M4B 3G4" at bounding box center [604, 222] width 360 height 23
type input "45 Hollinger Rd Toronto M4B 3G4"
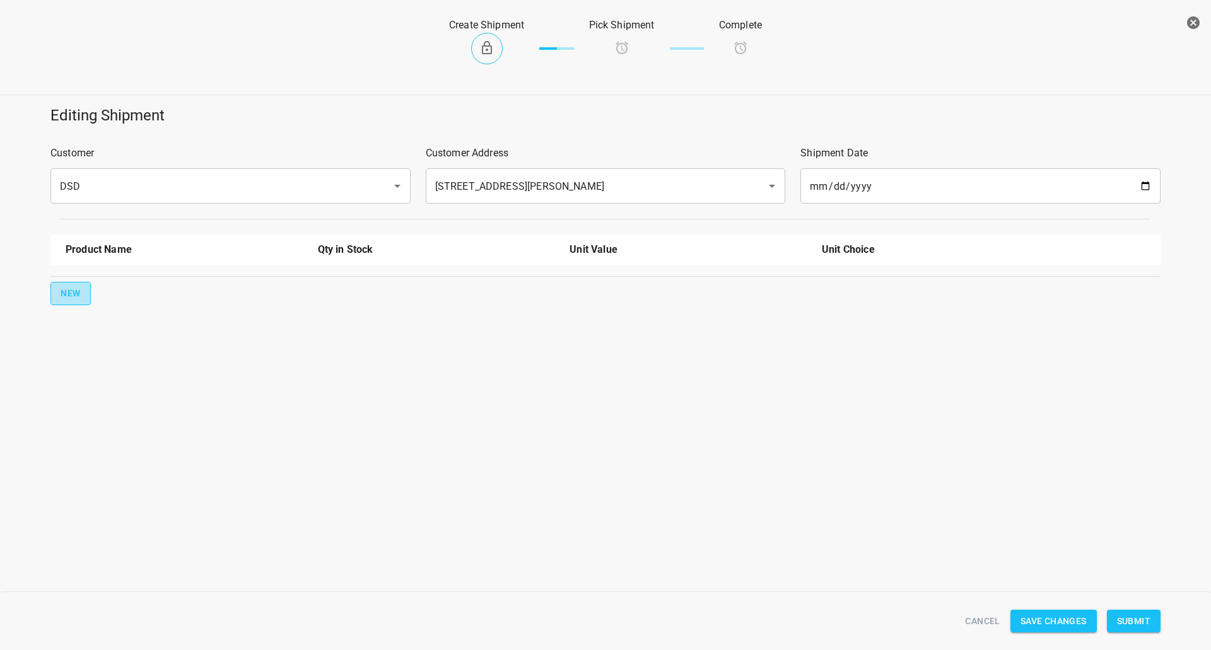
click at [57, 296] on button "New" at bounding box center [70, 293] width 40 height 23
click at [86, 286] on input "text" at bounding box center [167, 286] width 202 height 20
click at [141, 329] on li "330ml Still" at bounding box center [184, 337] width 237 height 23
type input "330ml Still"
click at [79, 326] on span "New" at bounding box center [71, 334] width 20 height 16
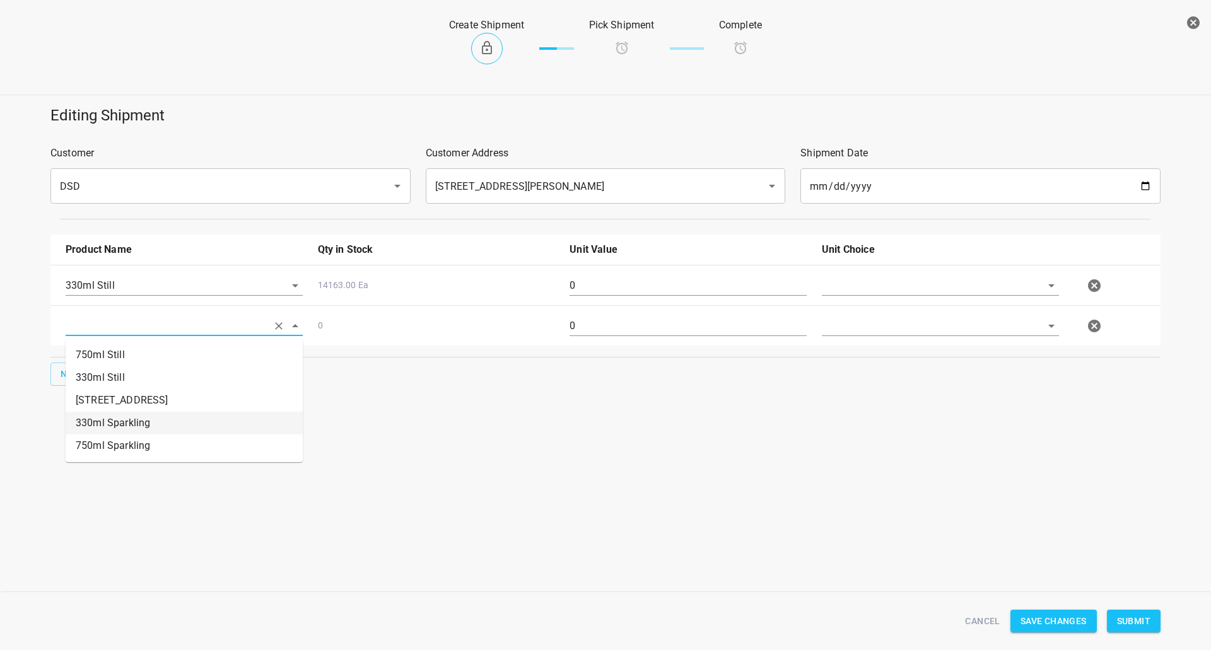
click at [112, 426] on li "330ml Sparkling" at bounding box center [184, 423] width 237 height 23
type input "330ml Sparkling"
click at [66, 364] on button "New" at bounding box center [70, 374] width 40 height 23
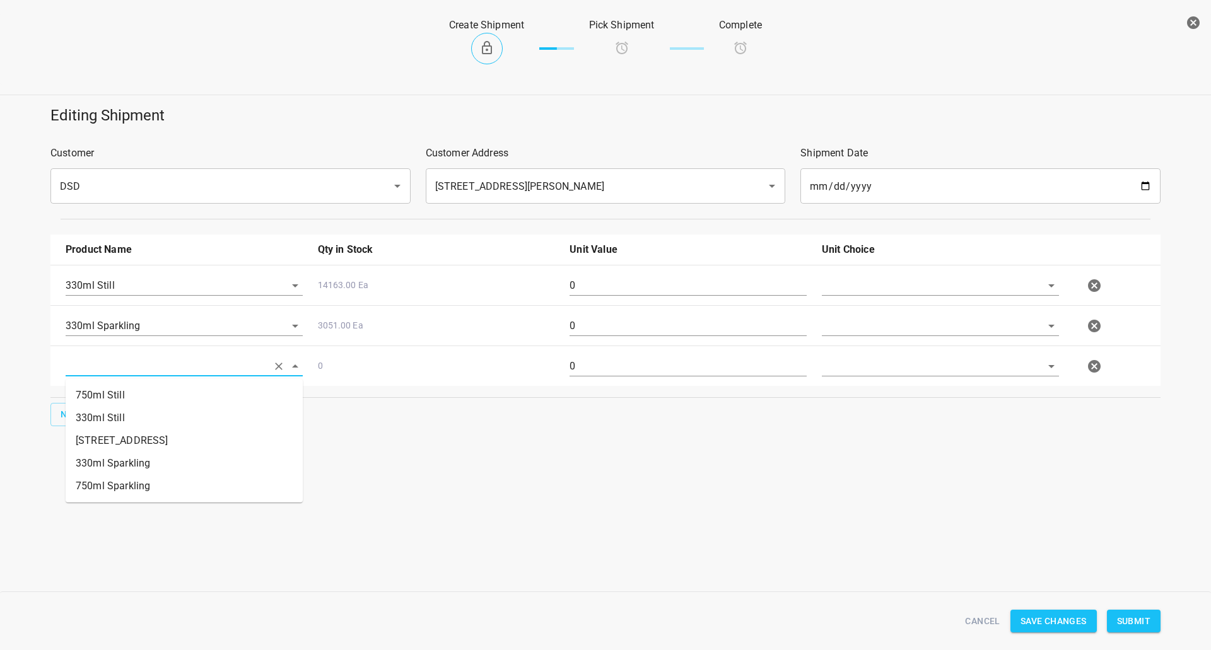
click at [115, 364] on input "text" at bounding box center [167, 366] width 202 height 20
click at [124, 395] on li "750ml Still" at bounding box center [184, 395] width 237 height 23
type input "750ml Still"
click at [58, 412] on button "New" at bounding box center [70, 414] width 40 height 23
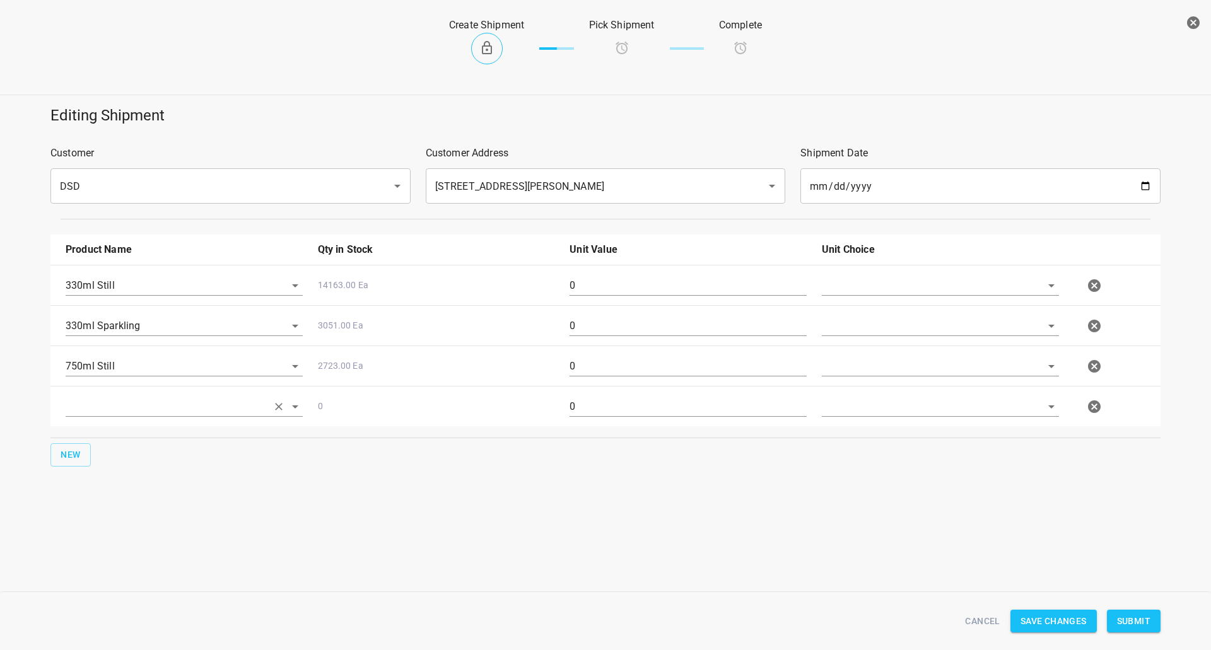
click at [98, 400] on input "text" at bounding box center [167, 407] width 202 height 20
click at [122, 533] on li "750ml Sparkling" at bounding box center [184, 526] width 237 height 23
type input "750ml Sparkling"
click at [848, 285] on input "text" at bounding box center [923, 286] width 202 height 20
click at [880, 325] on li "[PERSON_NAME]" at bounding box center [940, 314] width 237 height 23
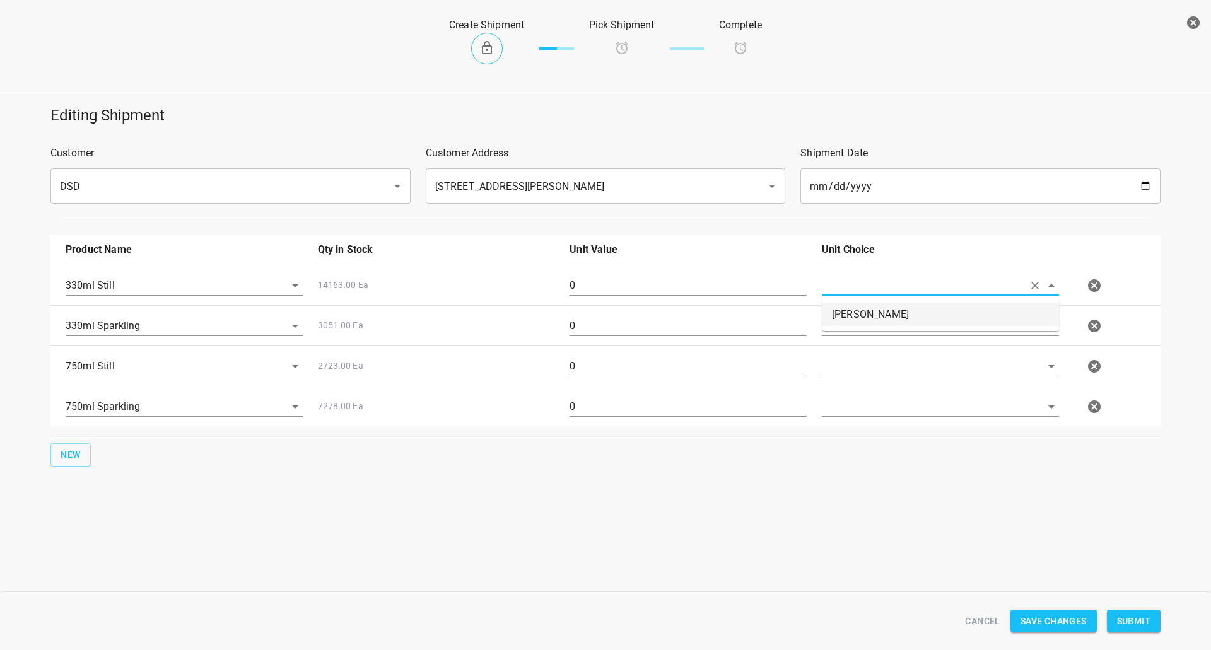
type input "[PERSON_NAME]"
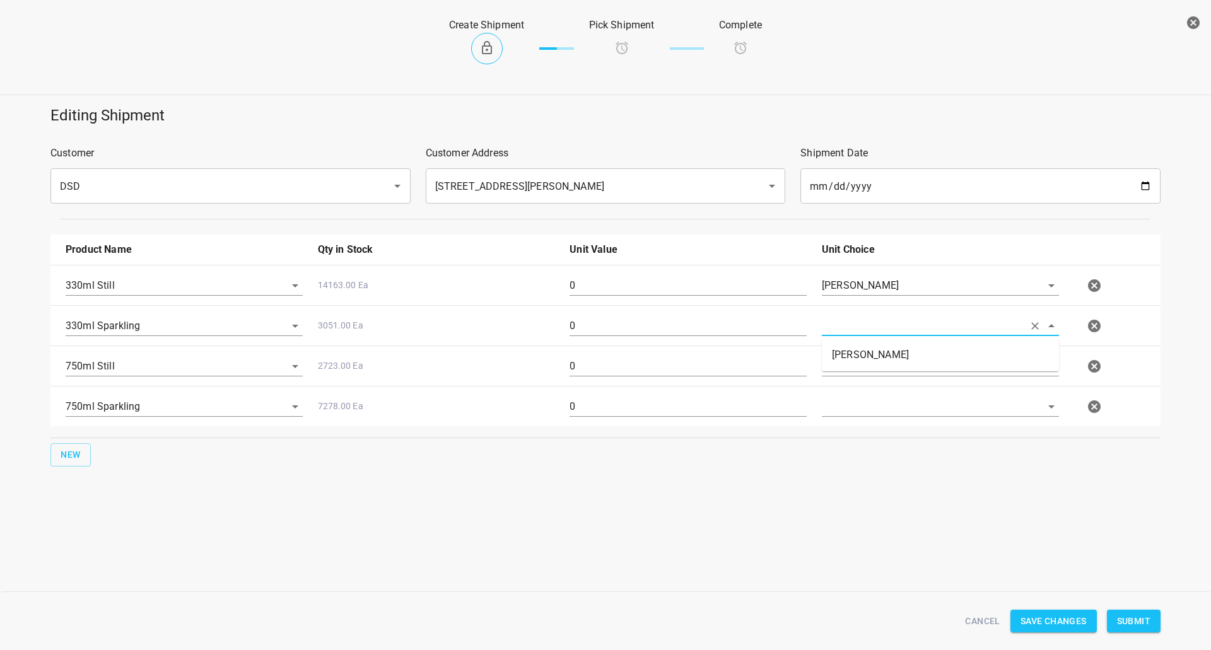
click at [873, 331] on input "text" at bounding box center [923, 326] width 202 height 20
click at [873, 355] on li "[PERSON_NAME]" at bounding box center [940, 355] width 237 height 23
type input "[PERSON_NAME]"
click at [866, 368] on input "text" at bounding box center [923, 366] width 202 height 20
click at [866, 383] on ul "[PERSON_NAME]" at bounding box center [940, 395] width 237 height 33
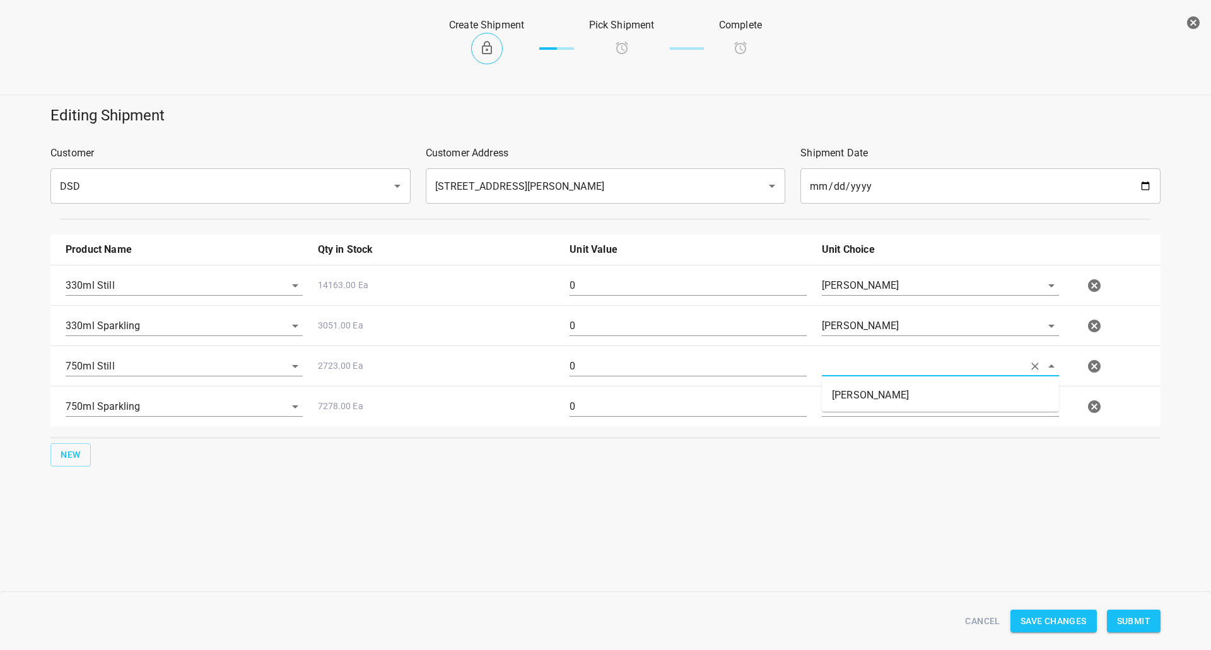
click at [866, 392] on li "[PERSON_NAME]" at bounding box center [940, 395] width 237 height 23
type input "[PERSON_NAME]"
click at [864, 395] on div at bounding box center [940, 411] width 252 height 45
click at [868, 416] on div at bounding box center [940, 407] width 237 height 20
click at [914, 376] on div "[PERSON_NAME]" at bounding box center [940, 366] width 237 height 20
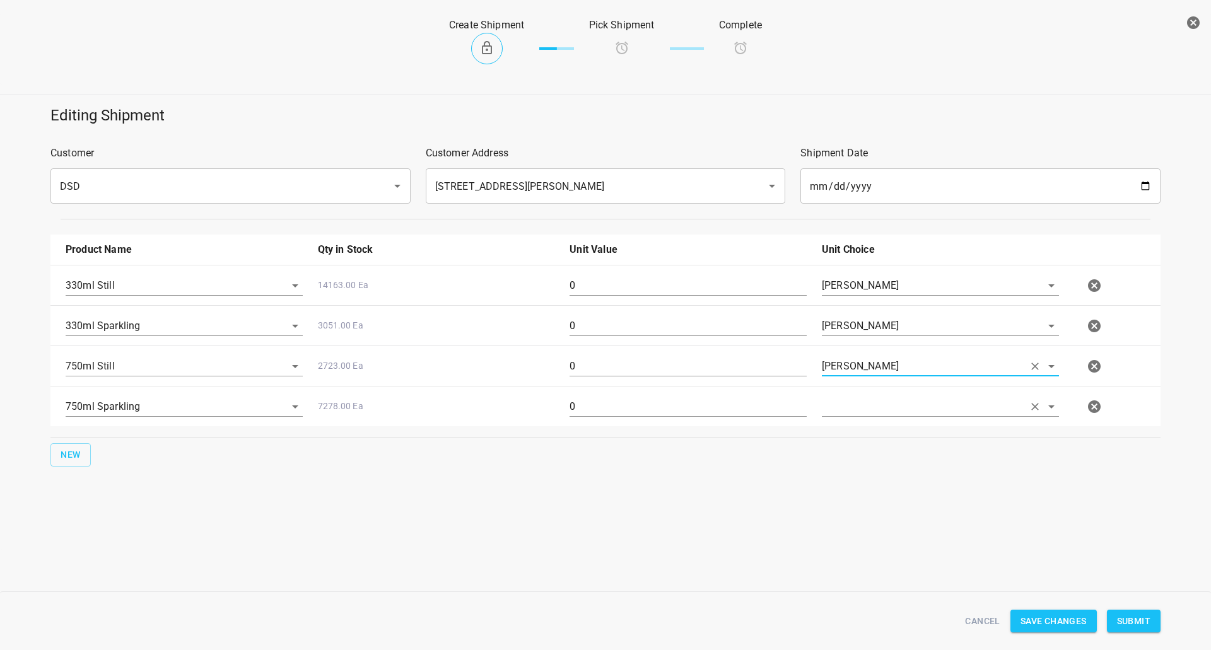
click at [904, 407] on input "text" at bounding box center [923, 407] width 202 height 20
drag, startPoint x: 897, startPoint y: 436, endPoint x: 870, endPoint y: 497, distance: 66.9
click at [897, 439] on li "[PERSON_NAME]" at bounding box center [940, 435] width 237 height 23
type input "[PERSON_NAME]"
drag, startPoint x: 868, startPoint y: 507, endPoint x: 777, endPoint y: 462, distance: 101.8
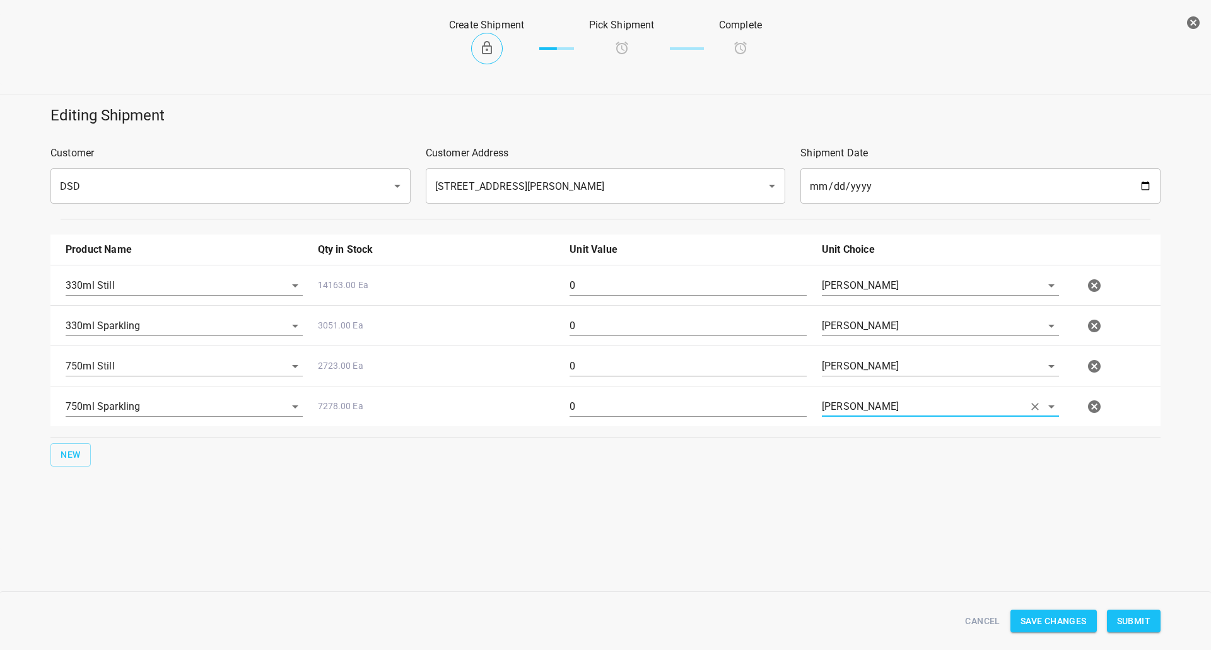
click at [866, 510] on div "Editing Shipment Customer DSD ​ Customer Address 45 Hollinger Rd Toronto M4B 3G…" at bounding box center [605, 324] width 1211 height 452
click at [620, 274] on div "0" at bounding box center [688, 290] width 252 height 45
click at [615, 276] on div "0" at bounding box center [688, 290] width 252 height 45
drag, startPoint x: 615, startPoint y: 276, endPoint x: 598, endPoint y: 317, distance: 44.6
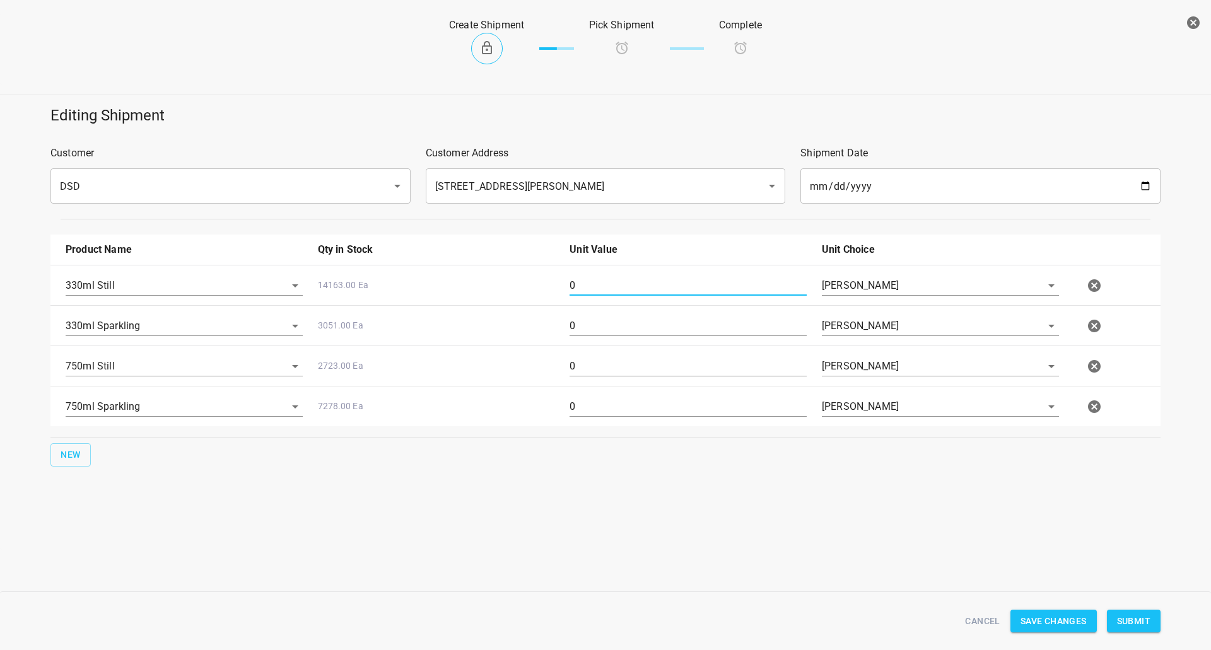
click at [603, 289] on input "0" at bounding box center [687, 286] width 237 height 20
click at [601, 281] on input "0" at bounding box center [687, 286] width 237 height 20
type input "21"
click at [591, 331] on input "0" at bounding box center [687, 326] width 237 height 20
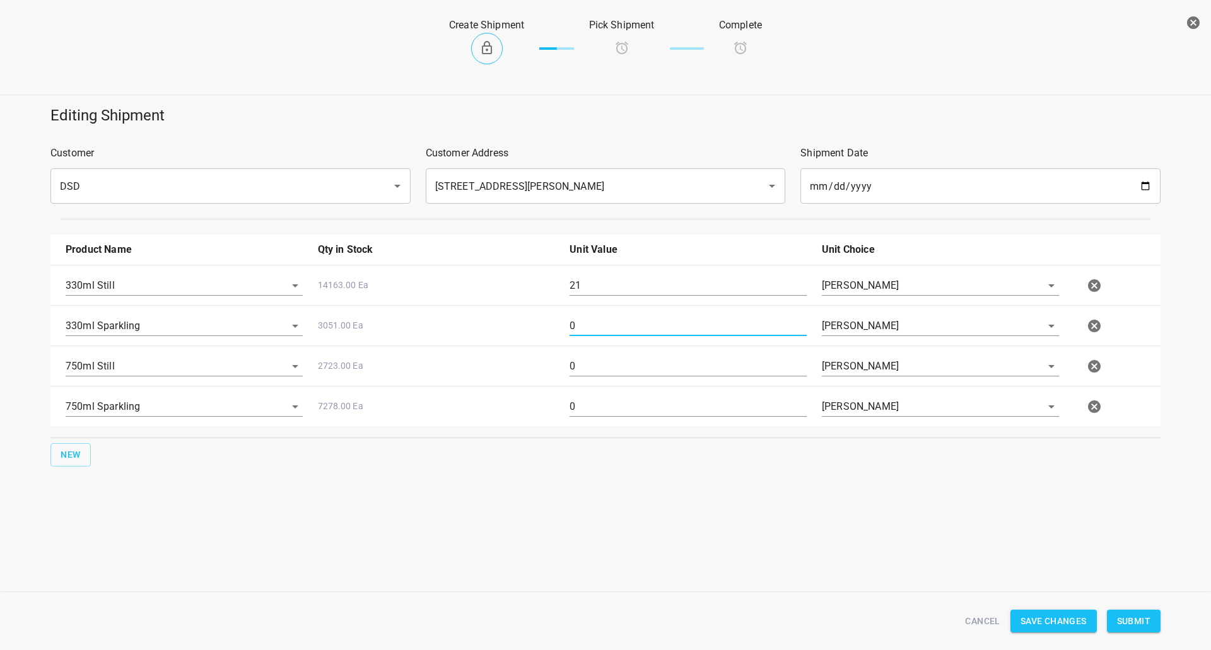
click at [591, 331] on input "0" at bounding box center [687, 326] width 237 height 20
type input "6"
drag, startPoint x: 582, startPoint y: 358, endPoint x: 543, endPoint y: 296, distance: 73.1
click at [462, 365] on div "750ml Still 2723.00 Ea 0 Eaches" at bounding box center [608, 366] width 1100 height 55
type input "22"
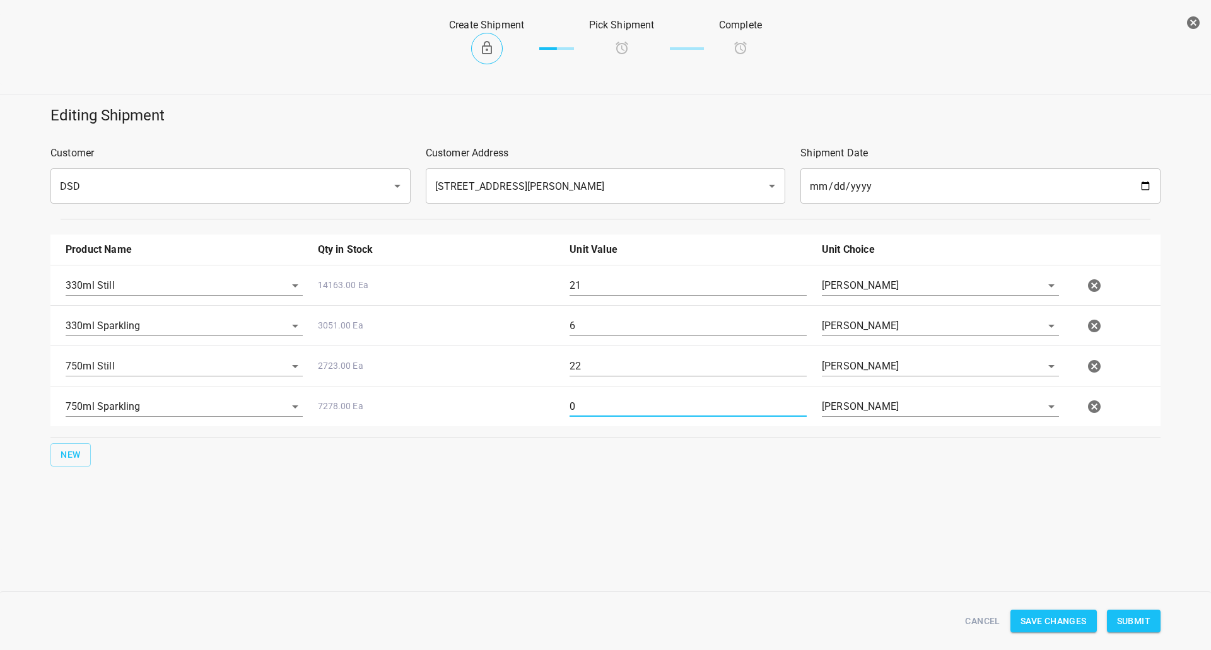
drag, startPoint x: 618, startPoint y: 402, endPoint x: 516, endPoint y: 403, distance: 101.5
click at [522, 403] on div "750ml Sparkling 7278.00 Ea 0 Eaches" at bounding box center [608, 406] width 1100 height 55
type input "25"
click at [1152, 615] on button "Submit" at bounding box center [1134, 621] width 54 height 23
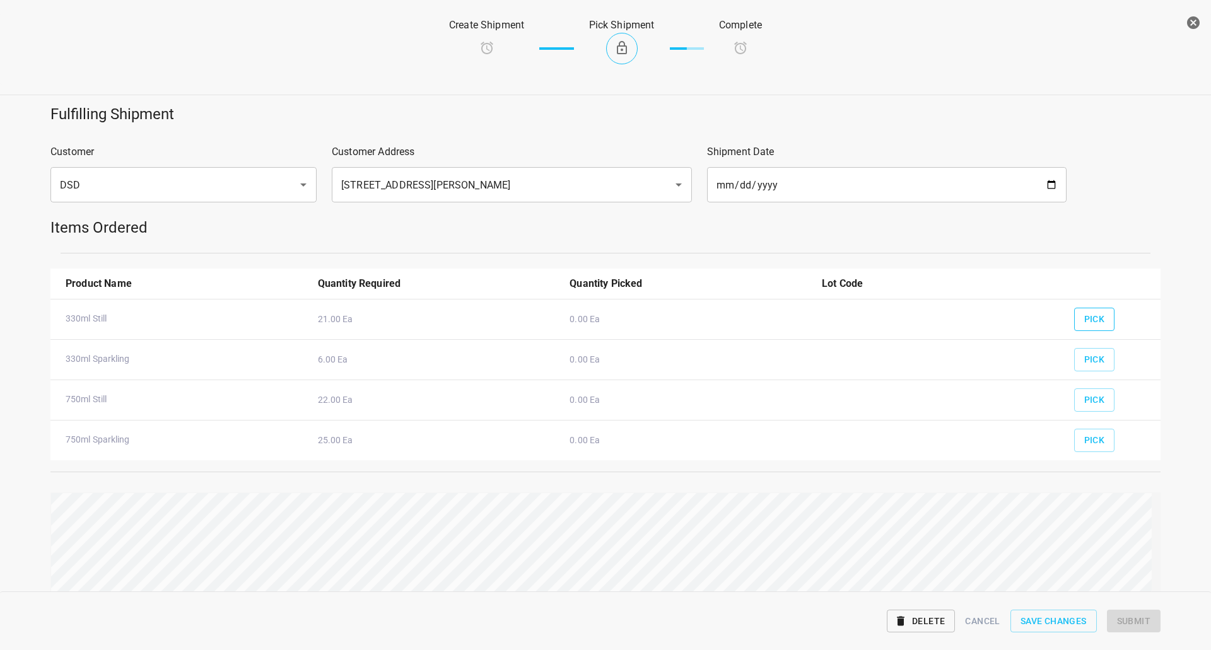
click at [1084, 317] on span "Pick" at bounding box center [1094, 319] width 21 height 16
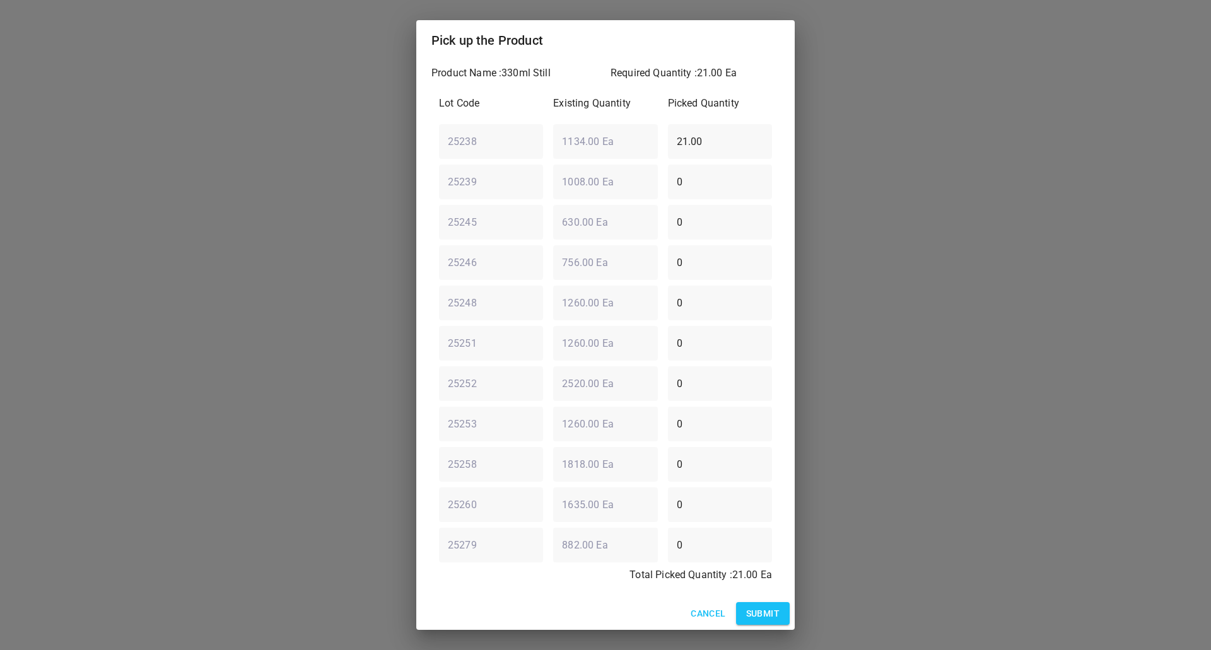
drag, startPoint x: 696, startPoint y: 137, endPoint x: 334, endPoint y: 161, distance: 362.1
click at [334, 161] on div "Pick up the Product Product Name : 330ml Still Required Quantity : 21.00 Ea Lot…" at bounding box center [605, 325] width 1211 height 650
type input "0"
drag, startPoint x: 682, startPoint y: 462, endPoint x: 208, endPoint y: 482, distance: 474.0
click at [214, 472] on div "Pick up the Product Product Name : 330ml Still Required Quantity : 21.00 Ea Lot…" at bounding box center [605, 325] width 1211 height 650
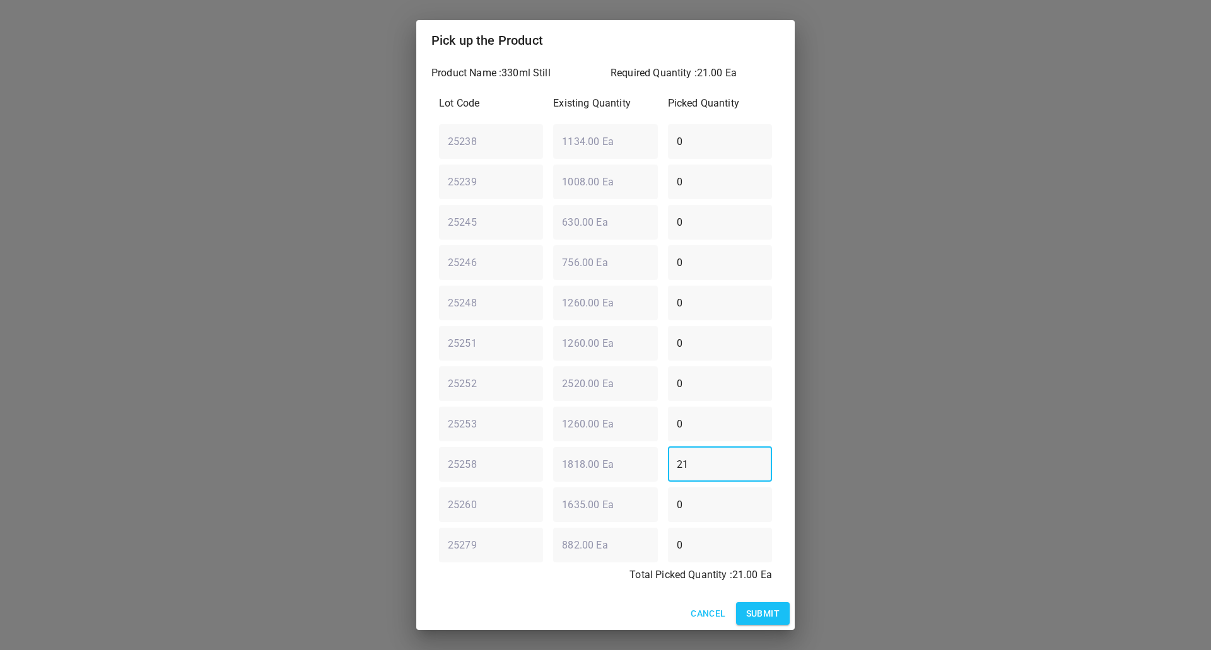
type input "21"
drag, startPoint x: 772, startPoint y: 603, endPoint x: 778, endPoint y: 585, distance: 19.1
click at [772, 604] on button "Submit" at bounding box center [763, 613] width 54 height 23
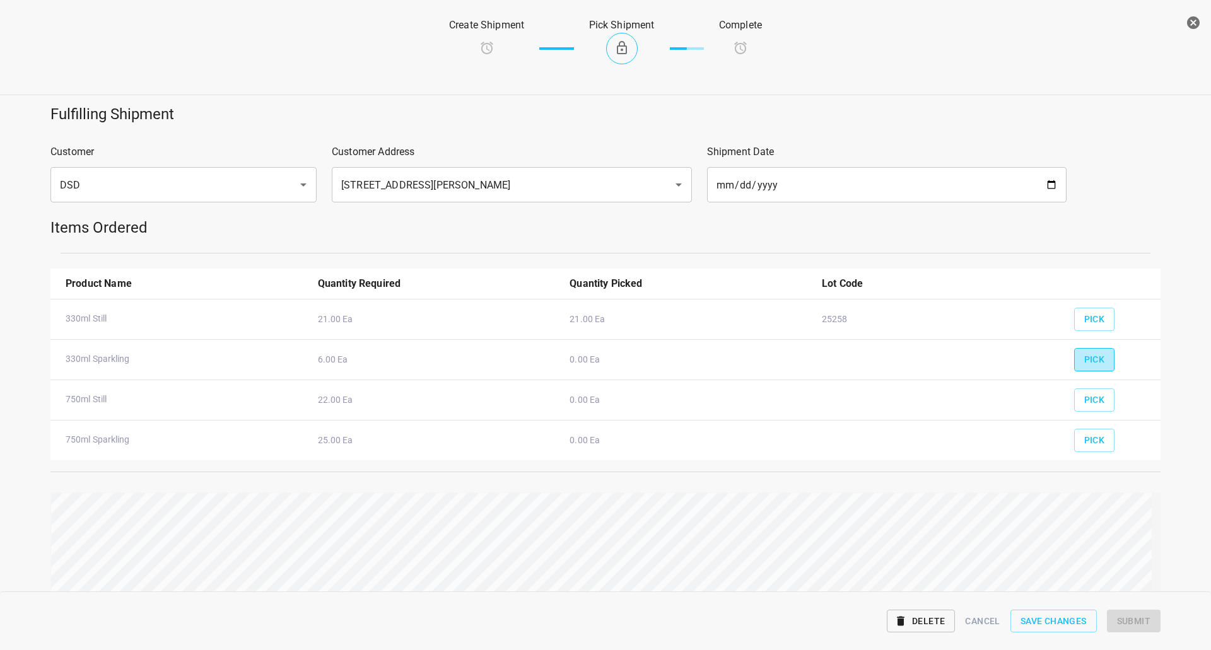
click at [1099, 359] on button "Pick" at bounding box center [1094, 359] width 41 height 23
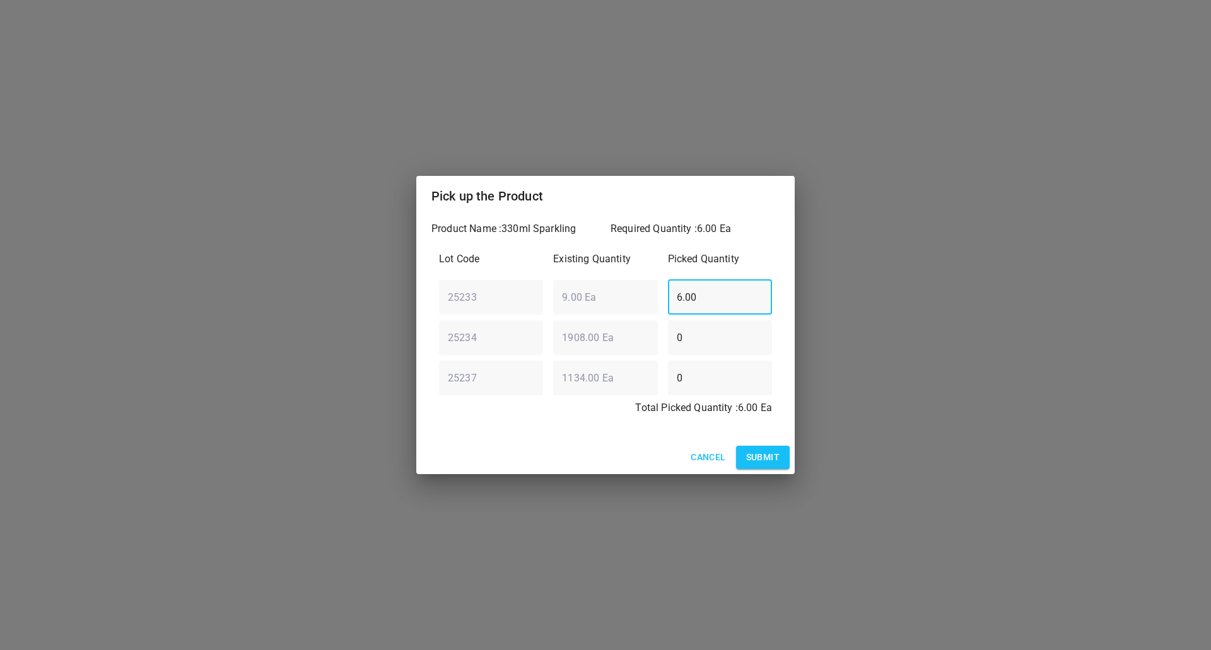
drag, startPoint x: 734, startPoint y: 288, endPoint x: 136, endPoint y: 316, distance: 599.0
click at [136, 316] on div "Pick up the Product Product Name : 330ml Sparkling Required Quantity : 6.00 Ea …" at bounding box center [605, 325] width 1211 height 650
type input "2"
drag, startPoint x: 697, startPoint y: 349, endPoint x: 548, endPoint y: 350, distance: 149.4
click at [550, 349] on div "25234 ​ 1908.00 Ea ​ 0 ​" at bounding box center [605, 337] width 343 height 45
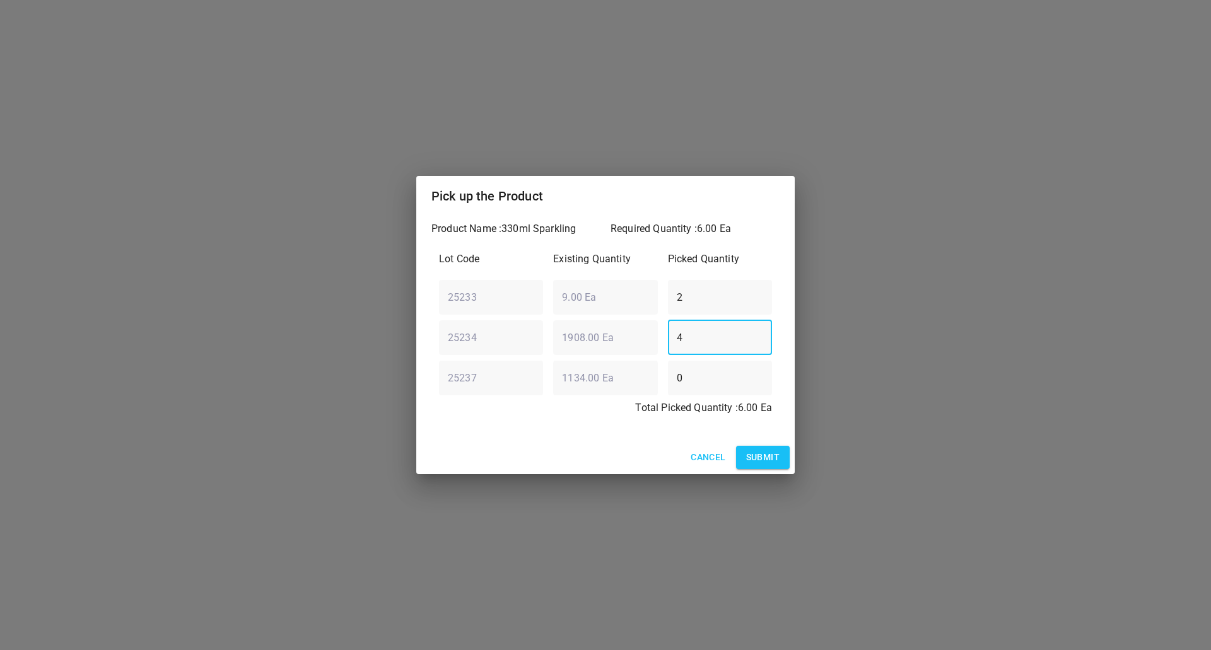
type input "4"
click at [784, 437] on div "Product Name : 330ml Sparkling Required Quantity : 6.00 Ea Lot Code Existing Qu…" at bounding box center [605, 328] width 378 height 224
click at [774, 458] on span "Submit" at bounding box center [762, 458] width 33 height 16
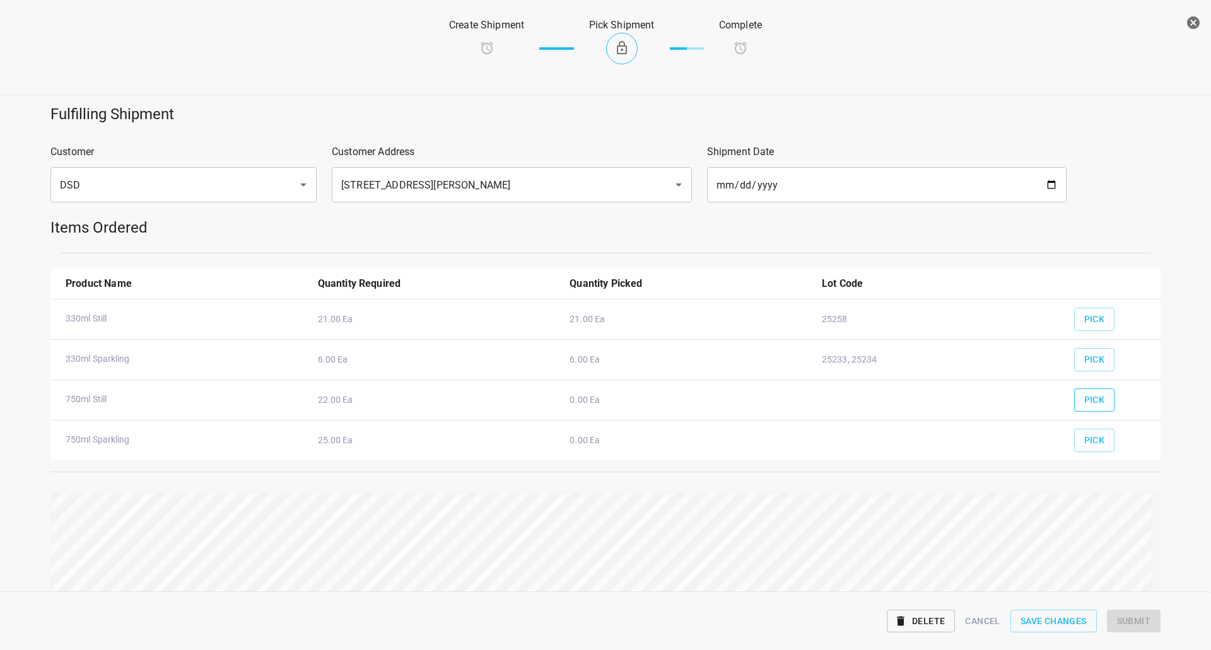
click at [1090, 394] on span "Pick" at bounding box center [1094, 400] width 21 height 16
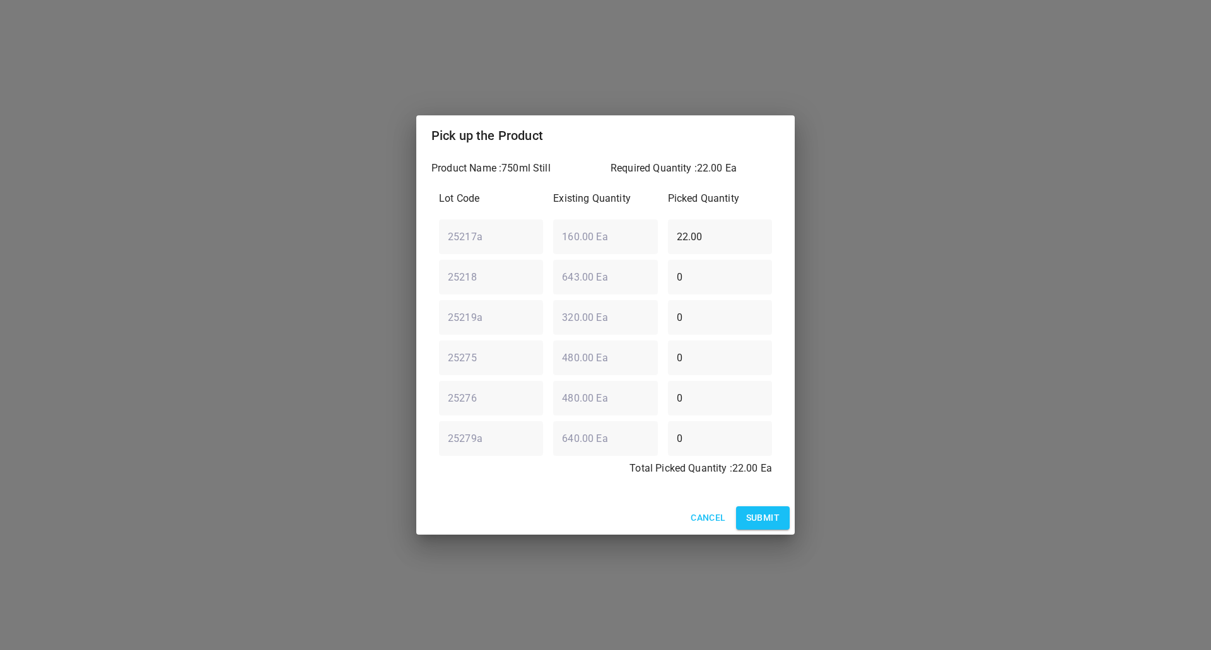
click at [384, 255] on div "Pick up the Product Product Name : 750ml Still Required Quantity : 22.00 Ea Lot…" at bounding box center [605, 325] width 1211 height 650
type input "0"
click at [532, 276] on div "25218 ​ 643.00 Ea ​ 0 ​" at bounding box center [605, 276] width 343 height 45
type input "22"
click at [769, 508] on button "Submit" at bounding box center [763, 517] width 54 height 23
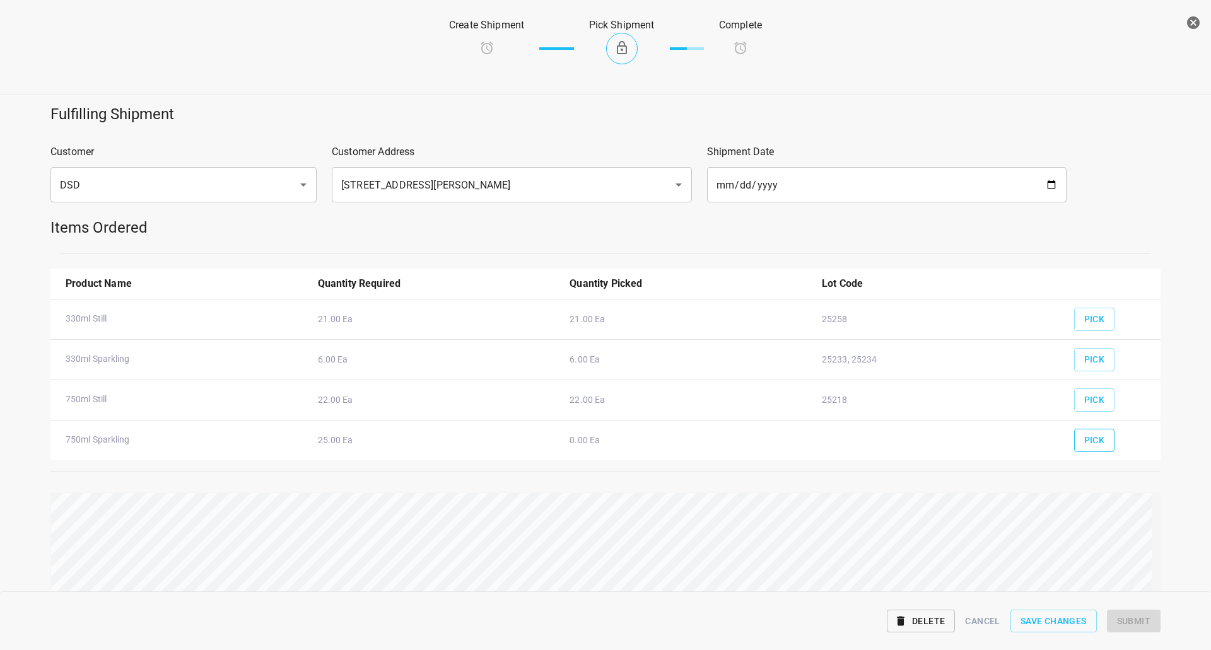
click at [1100, 440] on button "Pick" at bounding box center [1094, 440] width 41 height 23
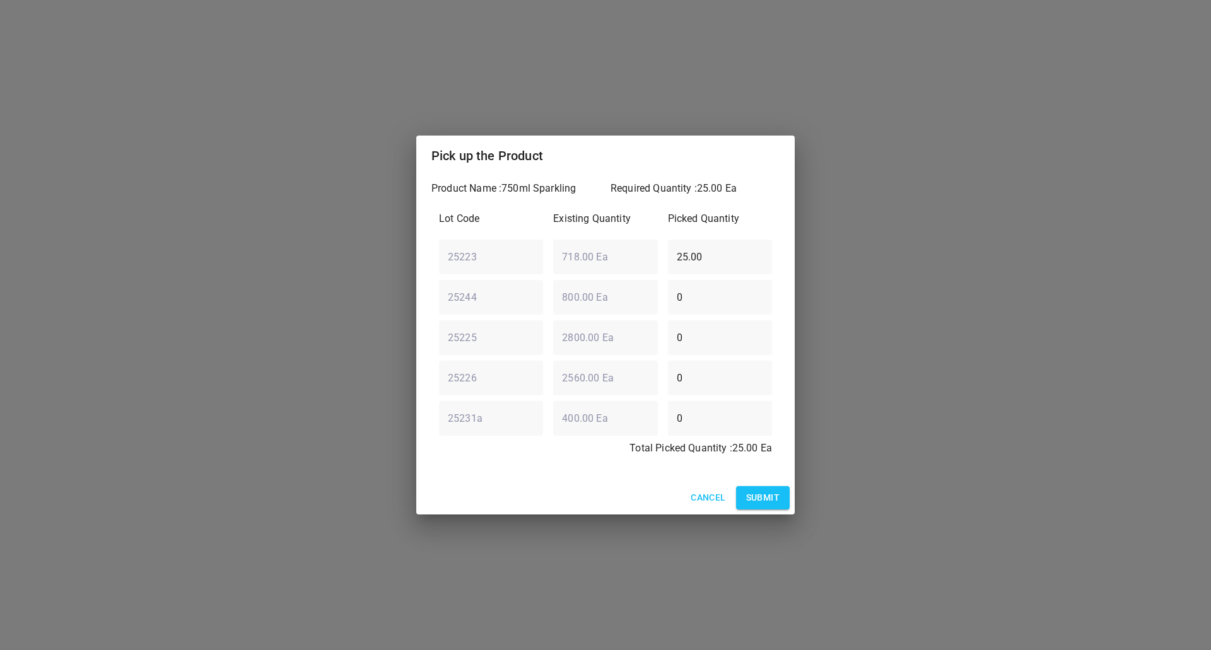
click at [765, 498] on span "Submit" at bounding box center [762, 498] width 33 height 16
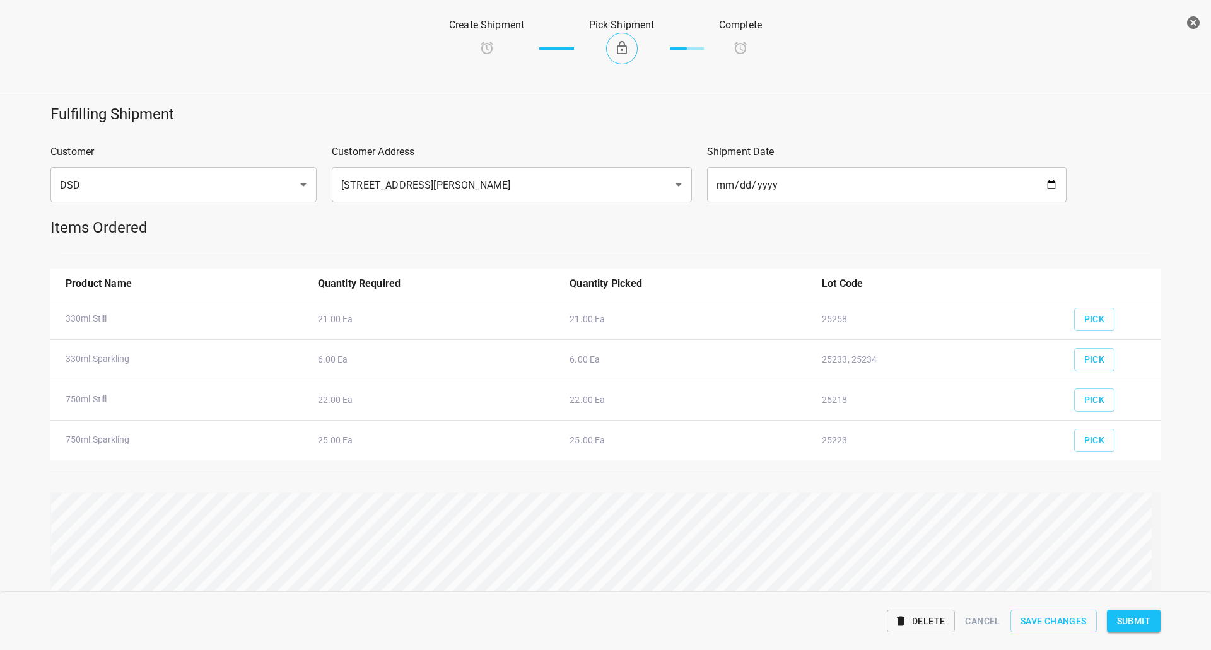
click at [1144, 624] on span "Submit" at bounding box center [1133, 622] width 33 height 16
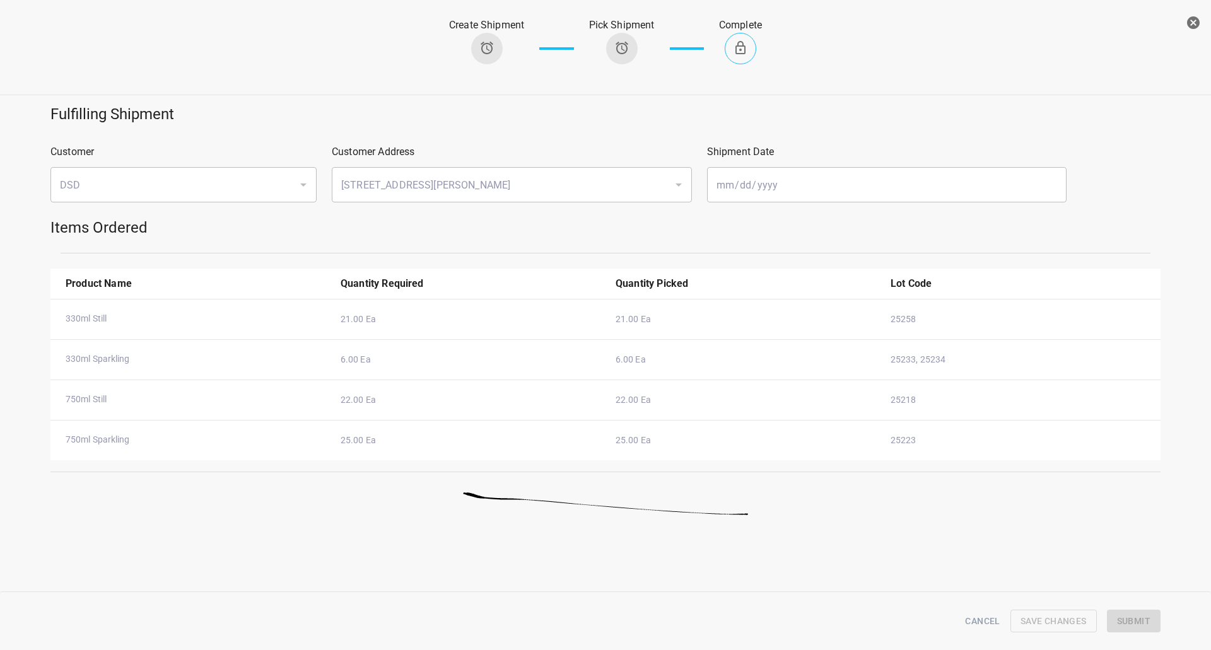
click at [1189, 16] on icon "button" at bounding box center [1192, 22] width 15 height 15
